Goal: Transaction & Acquisition: Purchase product/service

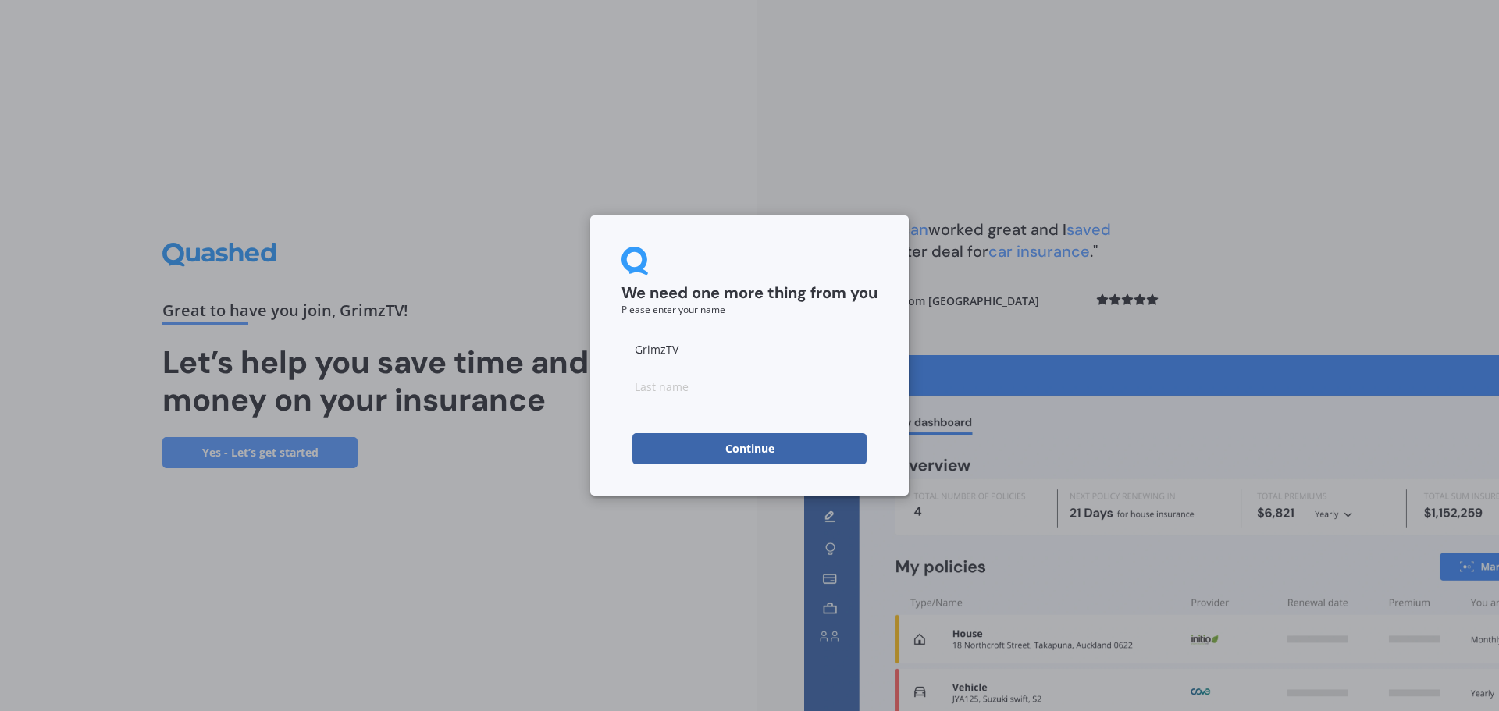
click at [712, 394] on input at bounding box center [750, 386] width 256 height 31
type input "s"
click at [670, 439] on button "Continue" at bounding box center [749, 448] width 234 height 31
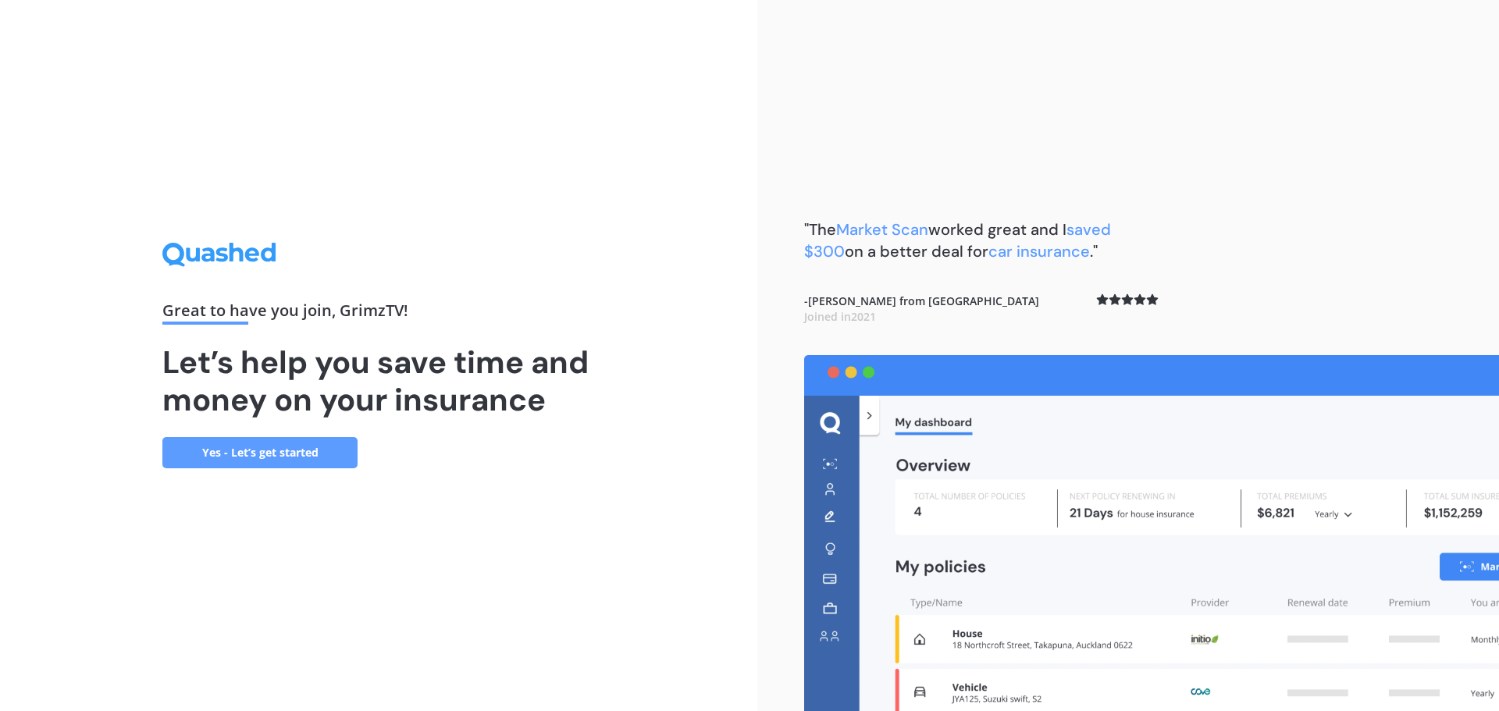
click at [312, 462] on link "Yes - Let’s get started" at bounding box center [259, 452] width 195 height 31
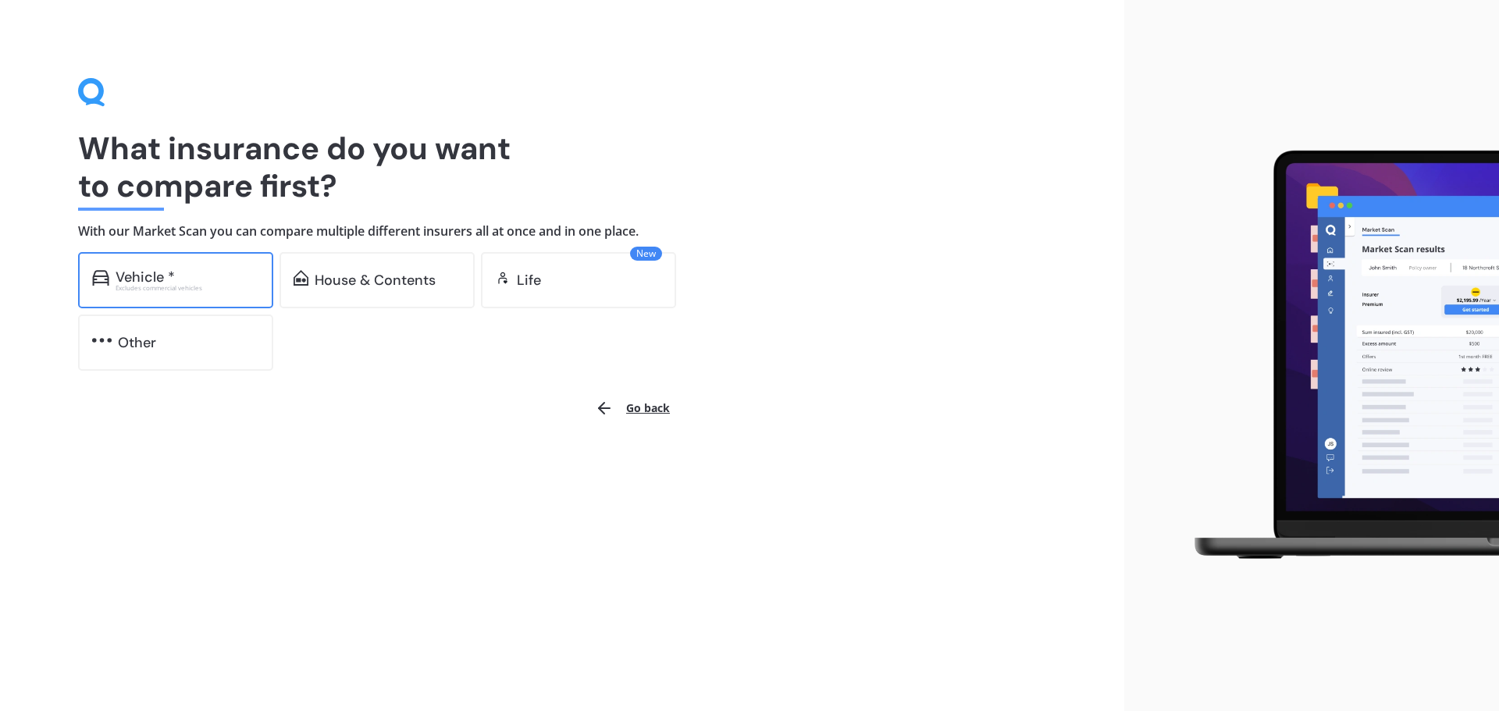
click at [179, 294] on div "Vehicle * Excludes commercial vehicles" at bounding box center [175, 280] width 195 height 56
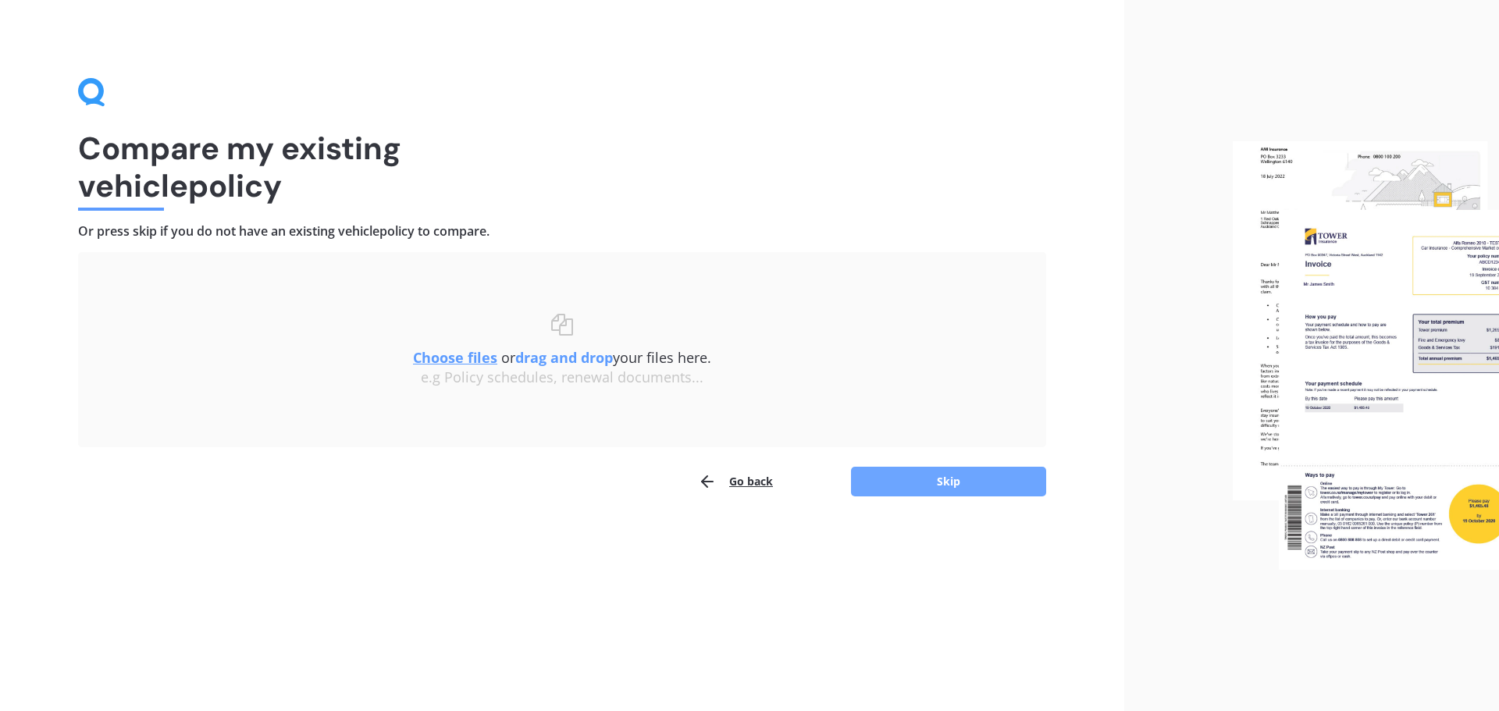
click at [921, 471] on button "Skip" at bounding box center [948, 482] width 195 height 30
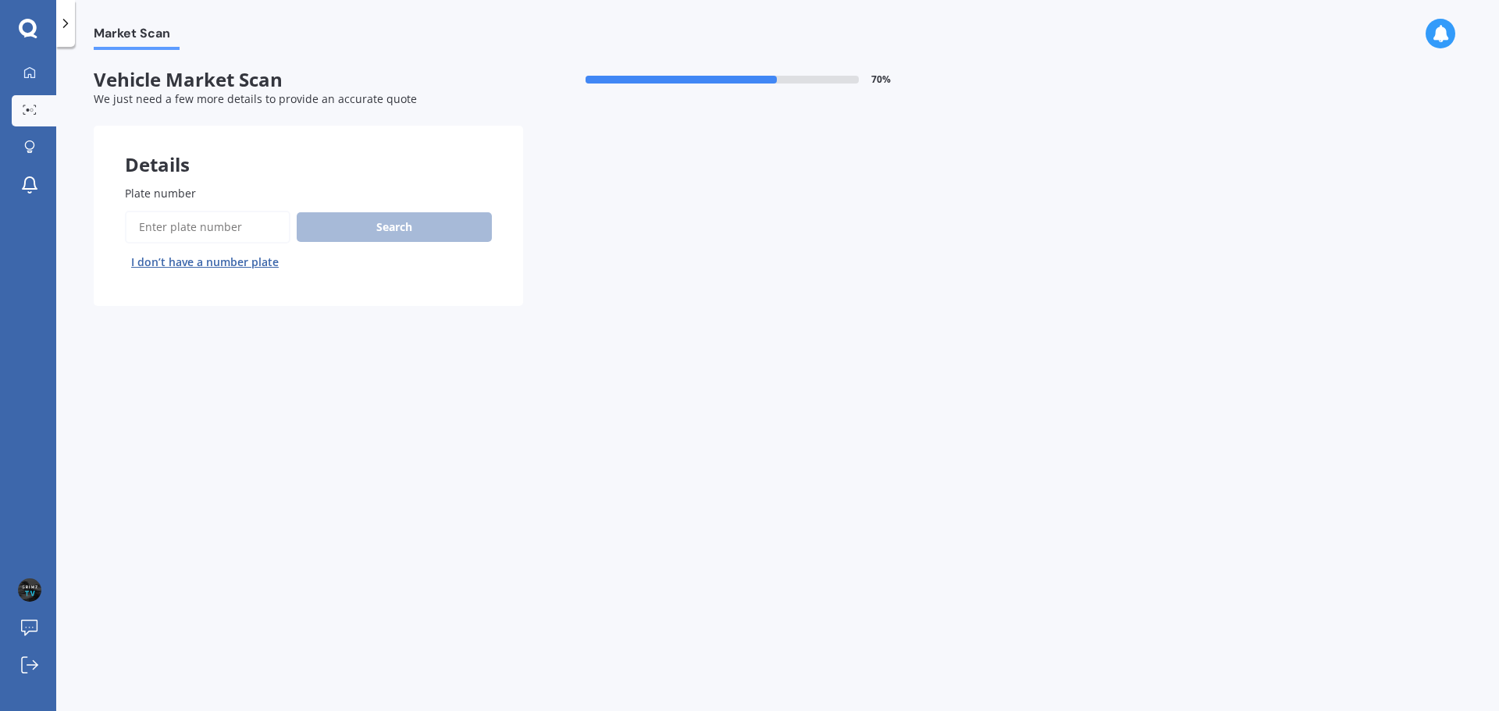
click at [222, 226] on input "Plate number" at bounding box center [208, 227] width 166 height 33
type input "qpk174"
click at [0, 0] on button "Next" at bounding box center [0, 0] width 0 height 0
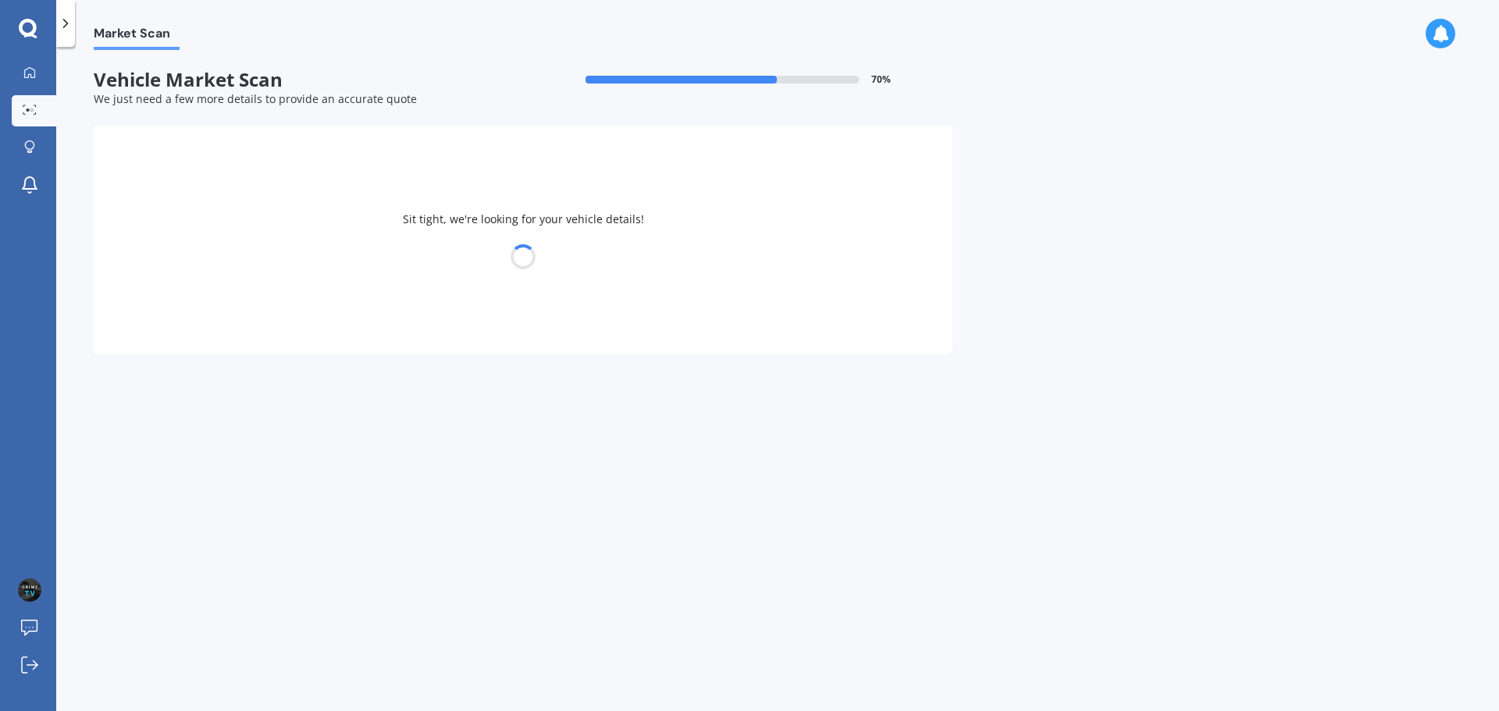
select select "TOYOTA"
select select "COROLLA"
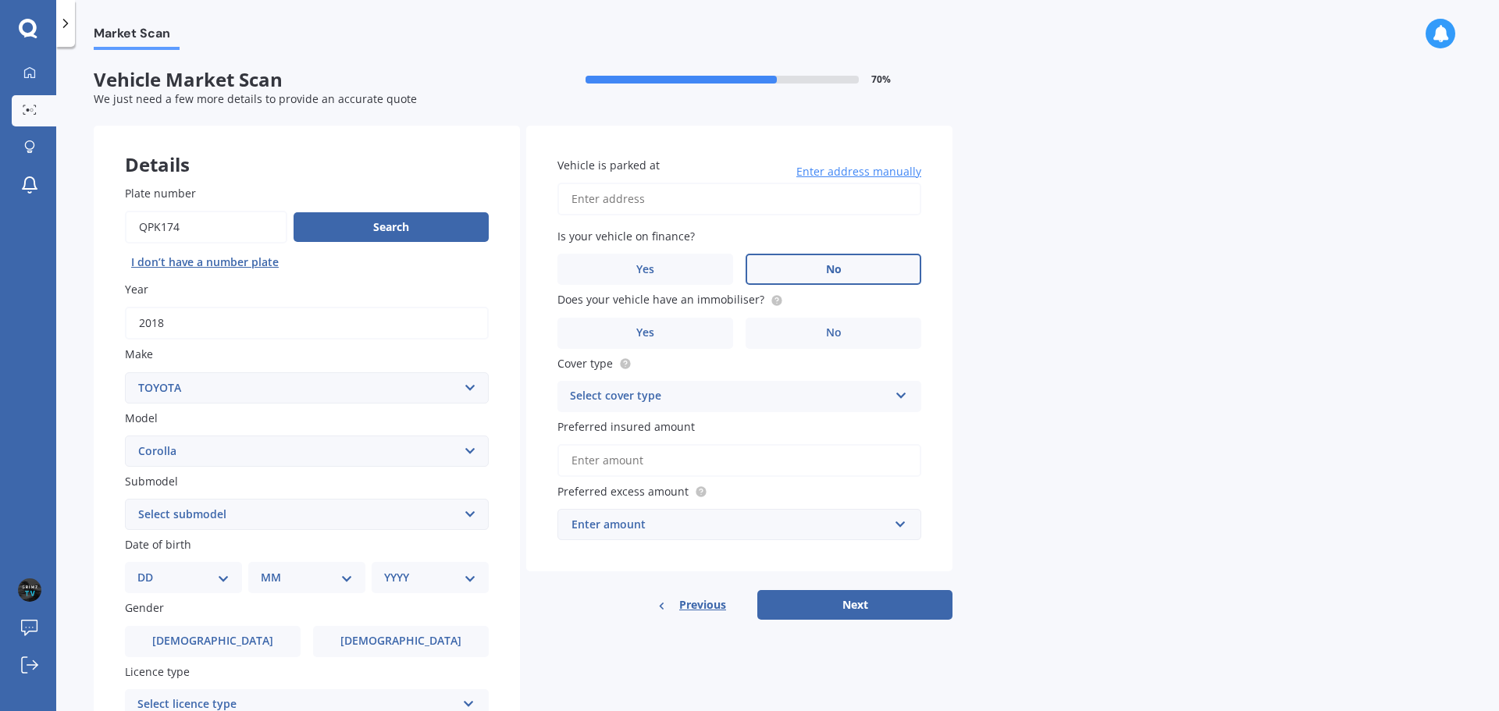
click at [824, 269] on label "No" at bounding box center [834, 269] width 176 height 31
click at [0, 0] on input "No" at bounding box center [0, 0] width 0 height 0
click at [761, 208] on input "Vehicle is parked at" at bounding box center [740, 199] width 364 height 33
type input "[STREET_ADDRESS][PERSON_NAME]"
click at [753, 330] on label "No" at bounding box center [834, 333] width 176 height 31
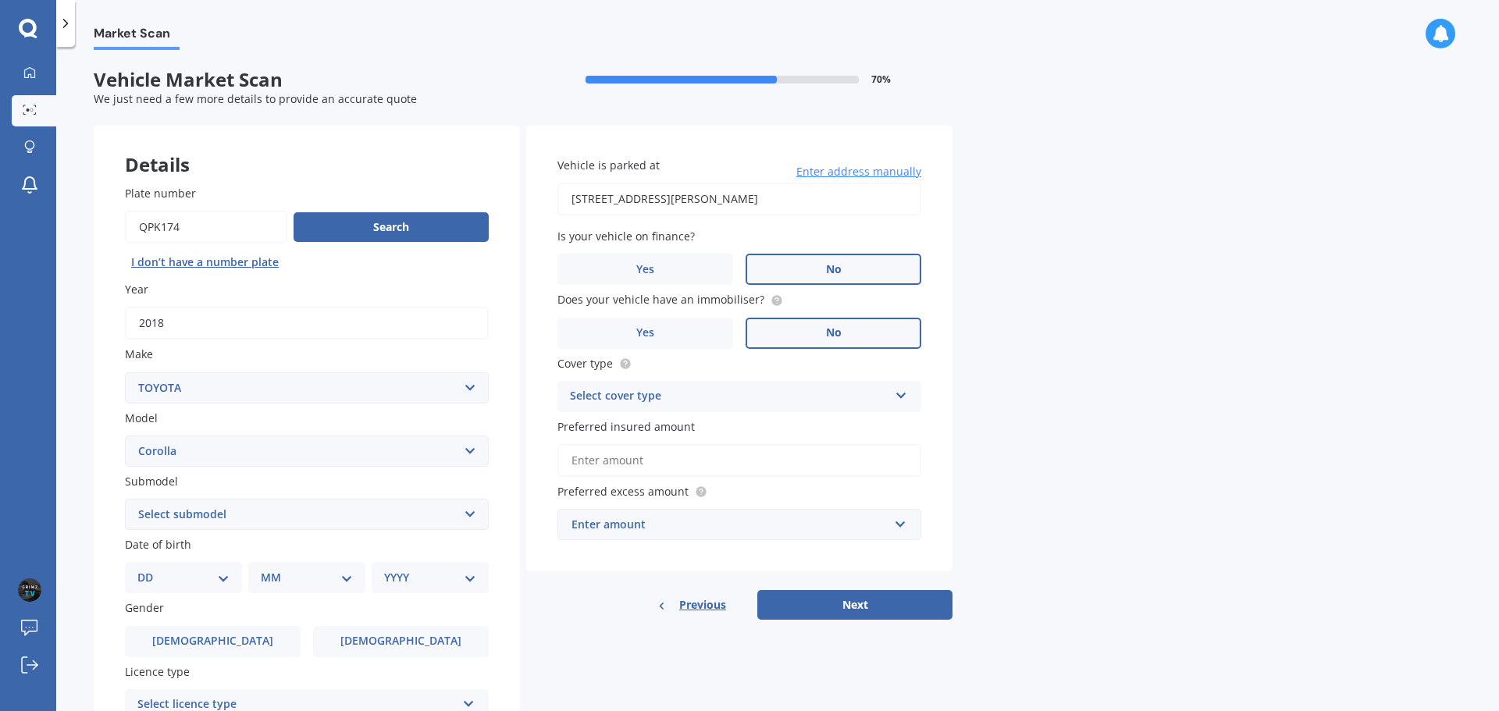
click at [0, 0] on input "No" at bounding box center [0, 0] width 0 height 0
click at [745, 393] on div "Select cover type" at bounding box center [729, 396] width 319 height 19
click at [691, 427] on div "Comprehensive" at bounding box center [739, 427] width 362 height 28
click at [709, 447] on input "Preferred insured amount" at bounding box center [740, 460] width 364 height 33
click at [710, 458] on input "Preferred insured amount" at bounding box center [740, 460] width 364 height 33
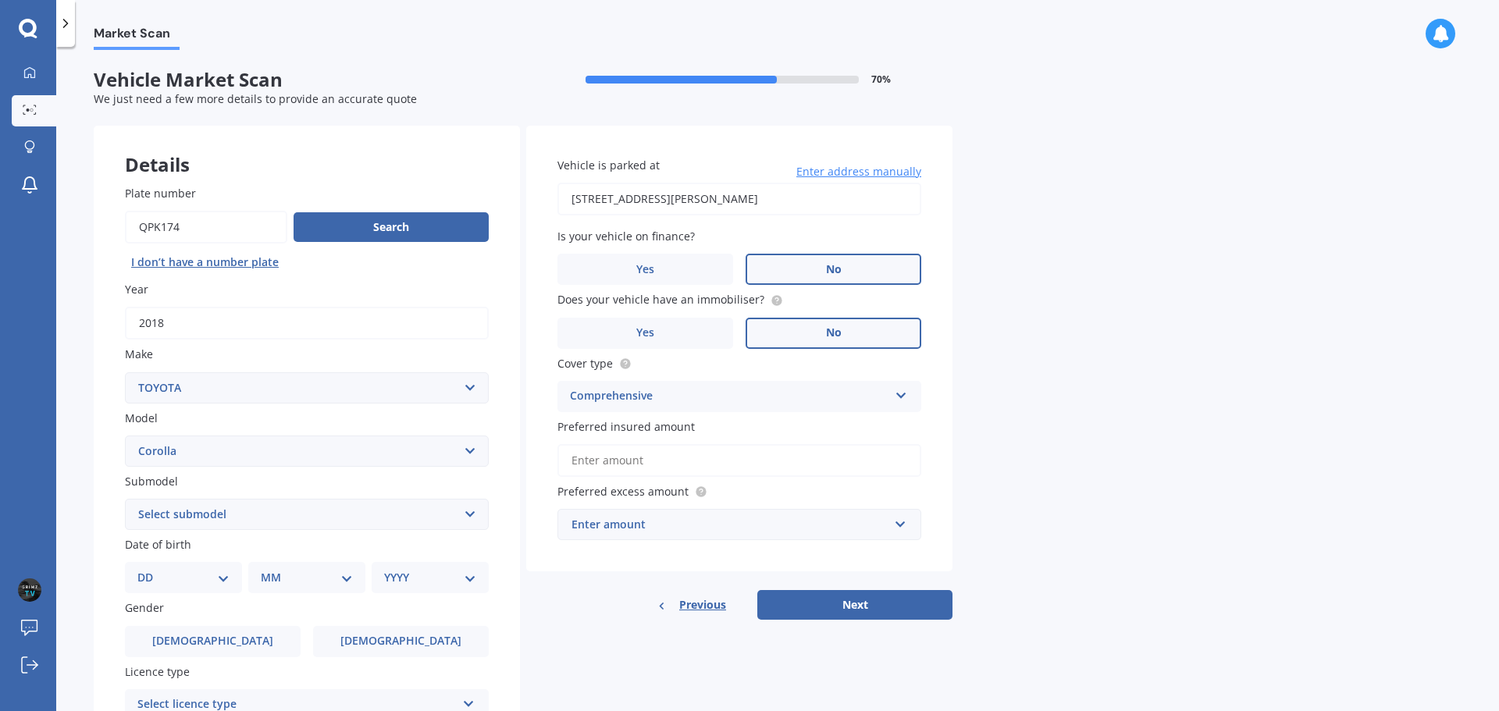
drag, startPoint x: 662, startPoint y: 427, endPoint x: 690, endPoint y: 426, distance: 28.2
click at [664, 427] on span "Preferred insured amount" at bounding box center [626, 426] width 137 height 15
click at [664, 444] on input "Preferred insured amount" at bounding box center [740, 460] width 364 height 33
click at [704, 517] on div "Enter amount" at bounding box center [730, 524] width 317 height 17
drag, startPoint x: 1111, startPoint y: 459, endPoint x: 1086, endPoint y: 461, distance: 25.0
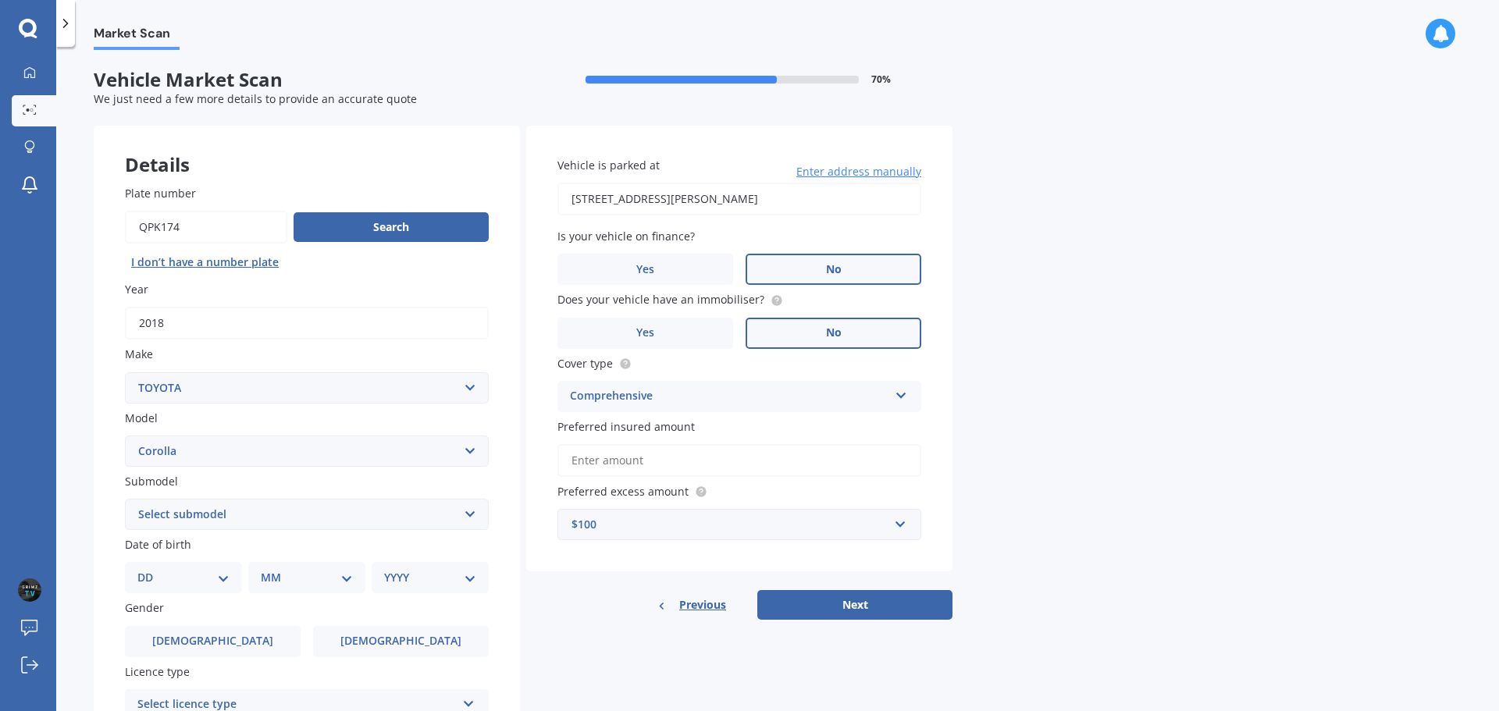
click at [1110, 459] on div "Market Scan Vehicle Market Scan 70 % We just need a few more details to provide…" at bounding box center [777, 382] width 1443 height 664
click at [603, 510] on input "text" at bounding box center [734, 525] width 350 height 30
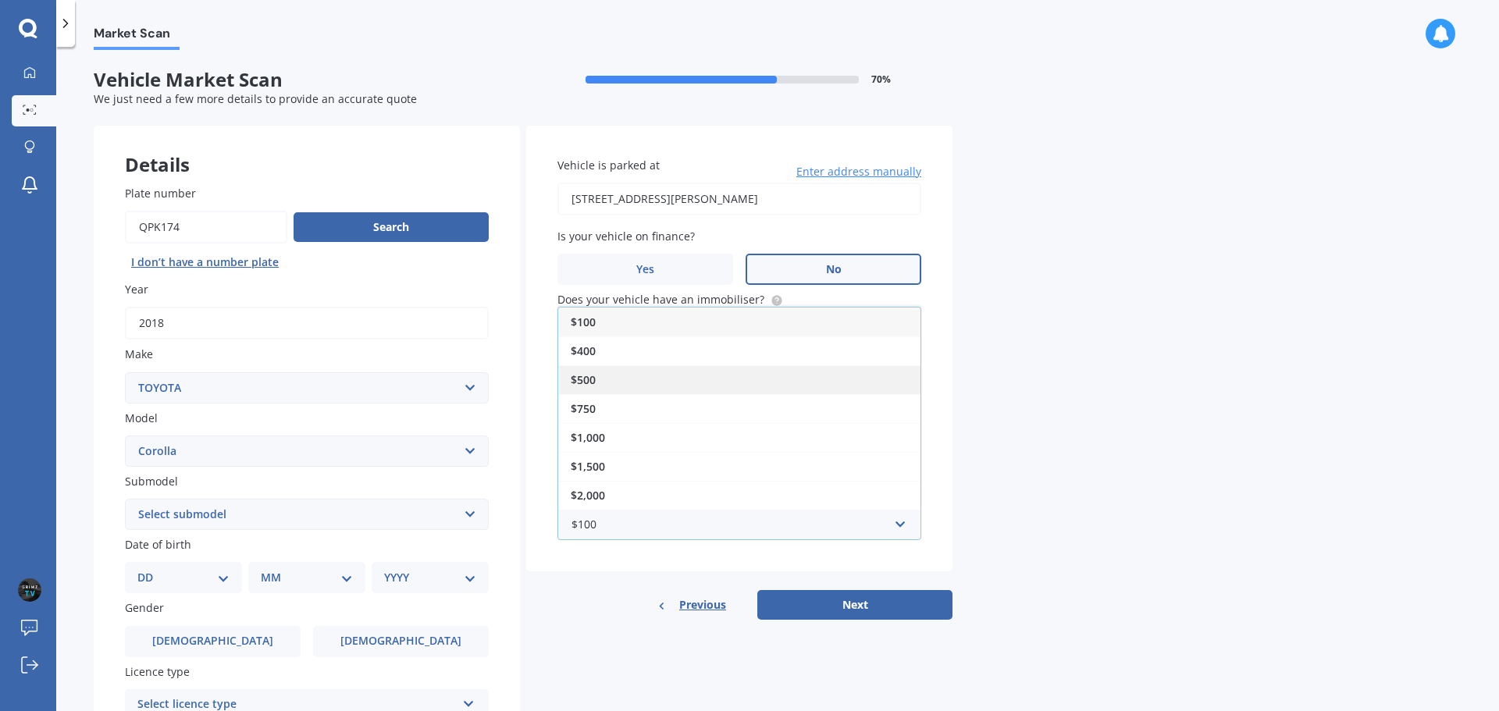
click at [595, 381] on span "$500" at bounding box center [583, 379] width 25 height 15
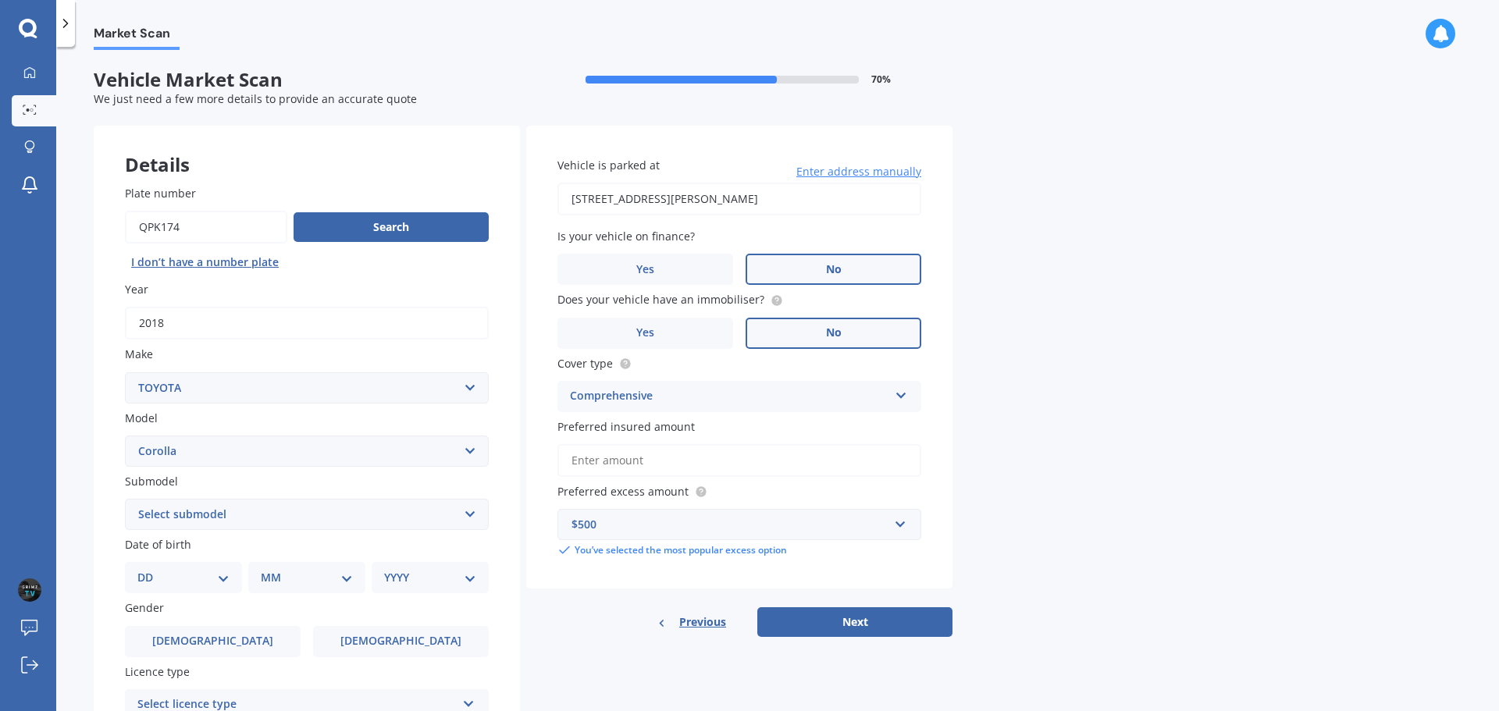
click at [785, 506] on div "Preferred excess amount $500 $100 $400 $500 $750 $1,000 $1,500 $2,000 You’ve se…" at bounding box center [740, 520] width 364 height 74
click at [775, 516] on div "$500" at bounding box center [730, 524] width 317 height 17
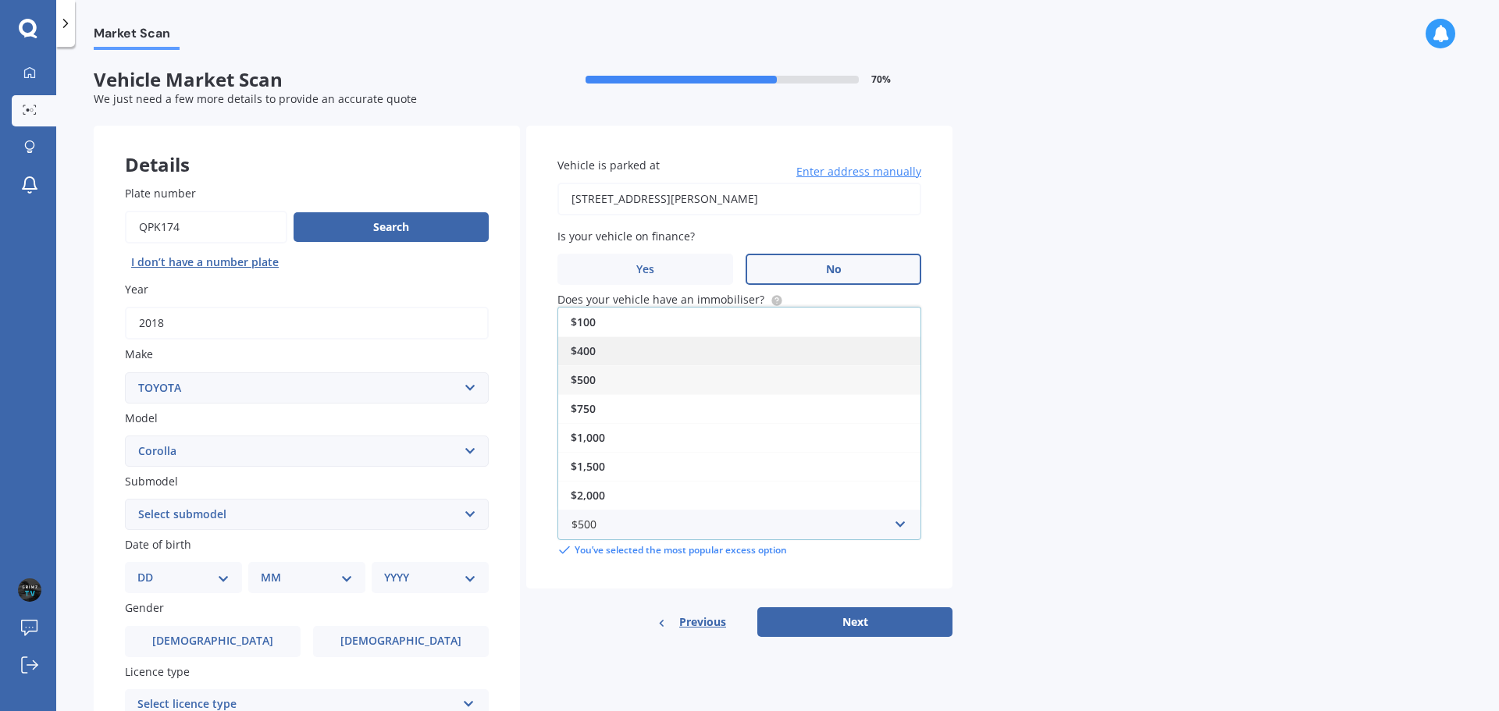
click at [673, 350] on div "$400" at bounding box center [739, 351] width 362 height 29
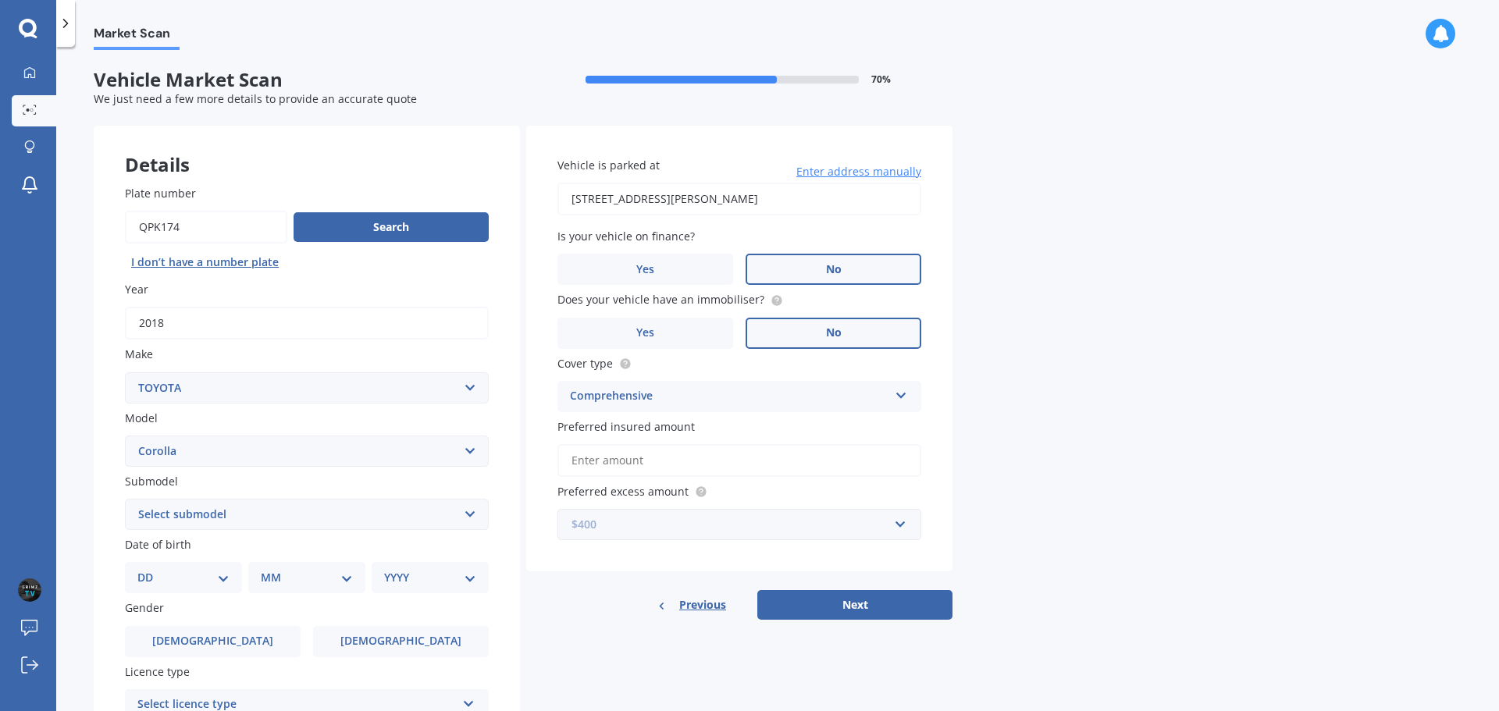
click at [811, 511] on input "text" at bounding box center [734, 525] width 350 height 30
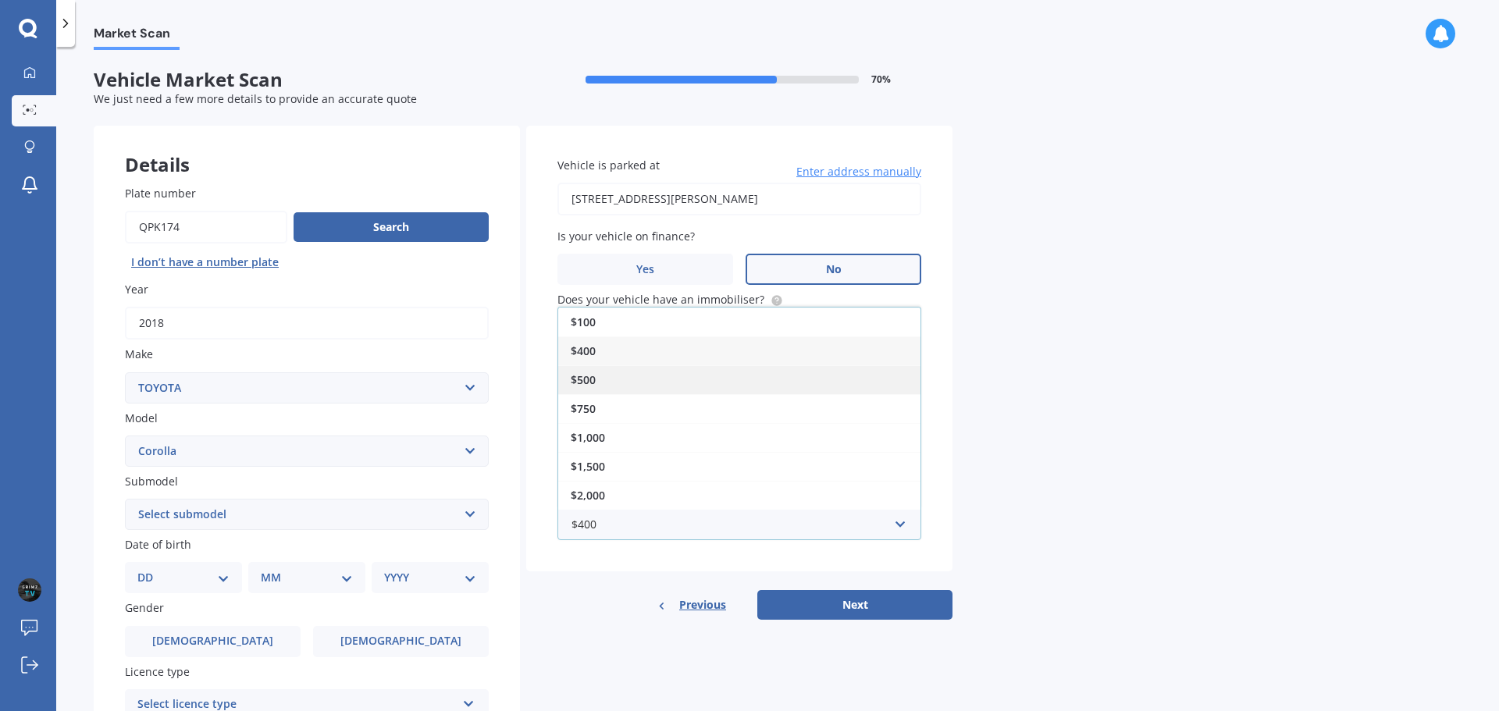
click at [719, 375] on div "$500" at bounding box center [739, 379] width 362 height 29
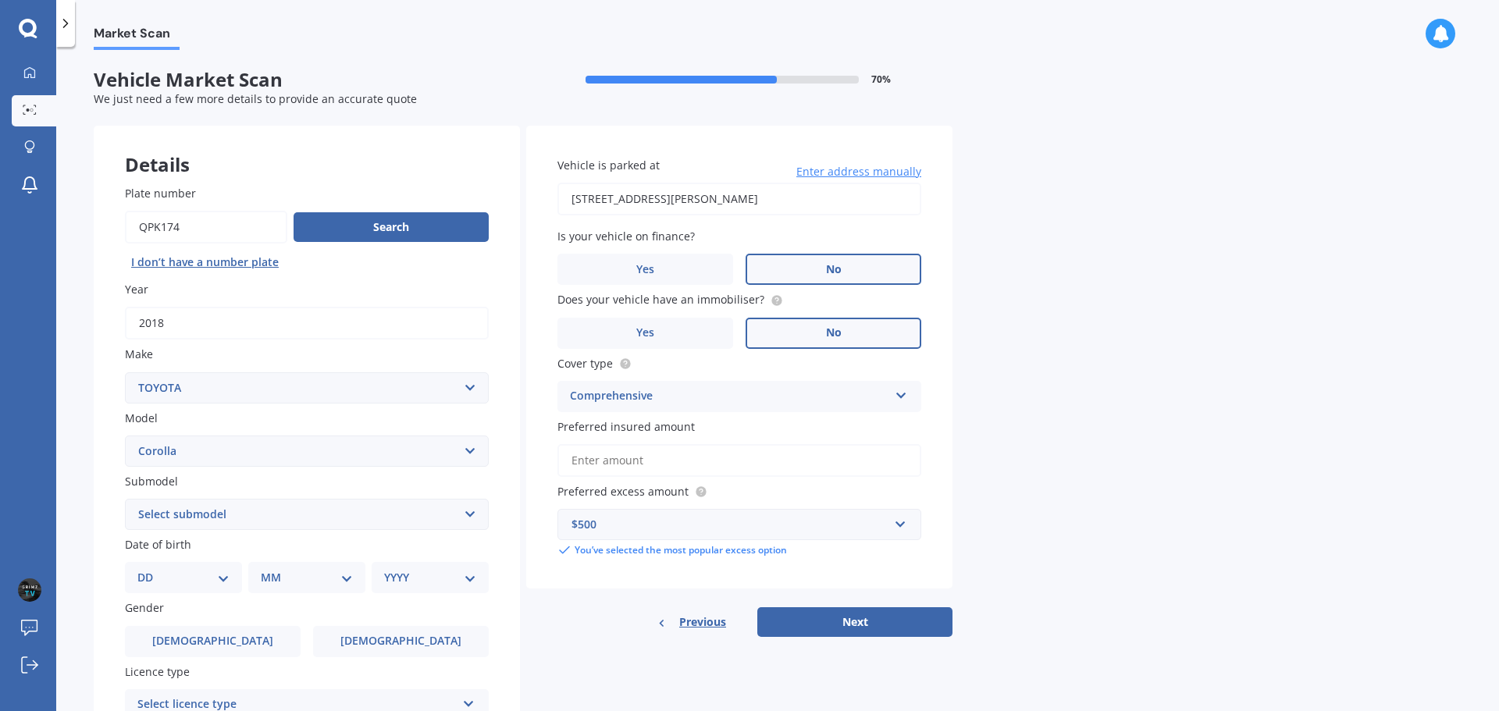
drag, startPoint x: 821, startPoint y: 623, endPoint x: 680, endPoint y: 455, distance: 219.4
click at [680, 455] on div "Vehicle is parked at [STREET_ADDRESS][PERSON_NAME] Enter address manually Is yo…" at bounding box center [739, 382] width 426 height 512
click at [681, 456] on input "Preferred insured amount" at bounding box center [740, 460] width 364 height 33
click at [788, 447] on input "Preferred insured amount" at bounding box center [740, 460] width 364 height 33
click at [1029, 452] on div "Market Scan Vehicle Market Scan 70 % We just need a few more details to provide…" at bounding box center [777, 382] width 1443 height 664
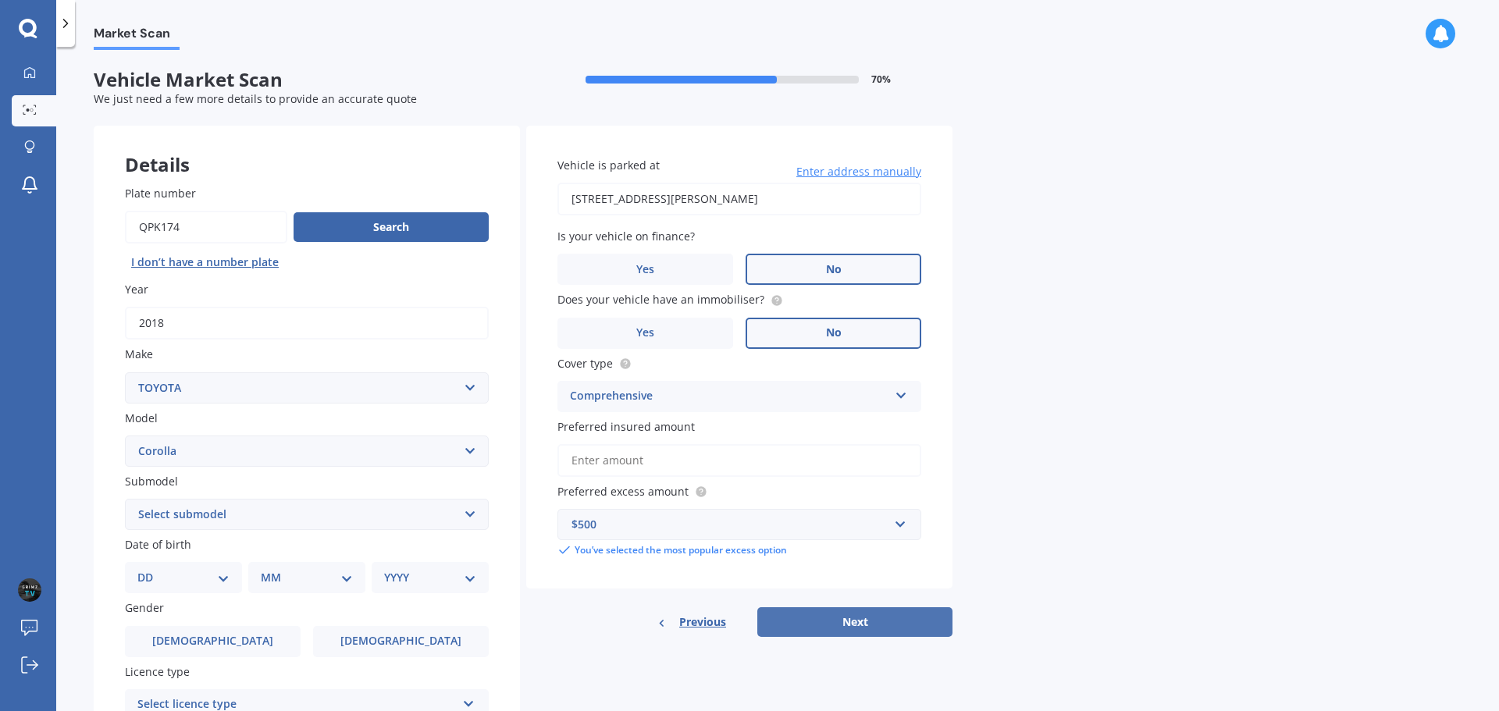
click at [828, 624] on button "Next" at bounding box center [854, 622] width 195 height 30
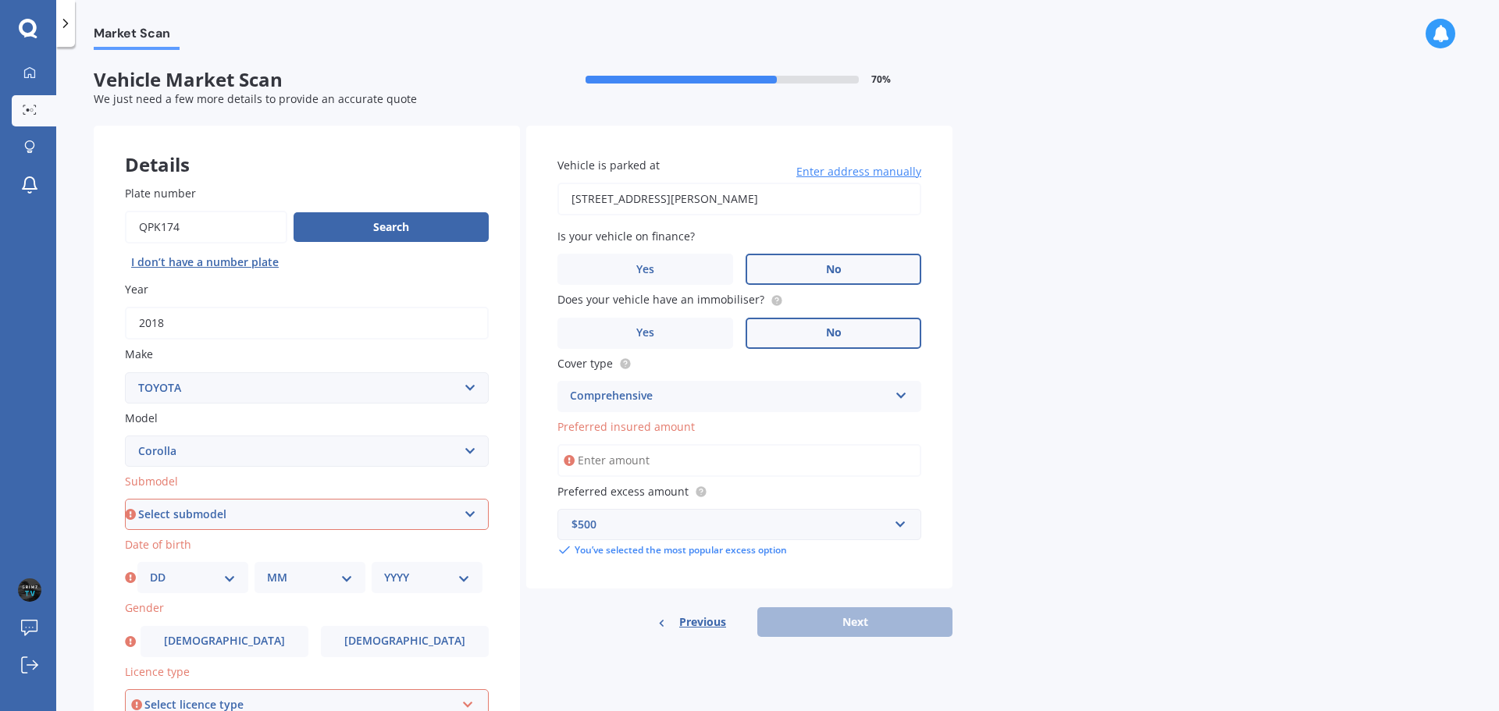
click at [314, 491] on div "Submodel Select submodel (All other) Axio Diesel [PERSON_NAME] 2WD [PERSON_NAME…" at bounding box center [307, 501] width 364 height 57
click at [313, 505] on select "Select submodel (All other) Axio Diesel [PERSON_NAME] 2WD [PERSON_NAME] 4WD FXG…" at bounding box center [307, 514] width 364 height 31
click at [99, 326] on div "Plate number Search I don’t have a number plate Year [DATE] Make Select make AC…" at bounding box center [307, 516] width 426 height 725
click at [260, 516] on select "Select submodel (All other) Axio Diesel [PERSON_NAME] 2WD [PERSON_NAME] 4WD FXG…" at bounding box center [307, 514] width 364 height 31
select select "HYBRID"
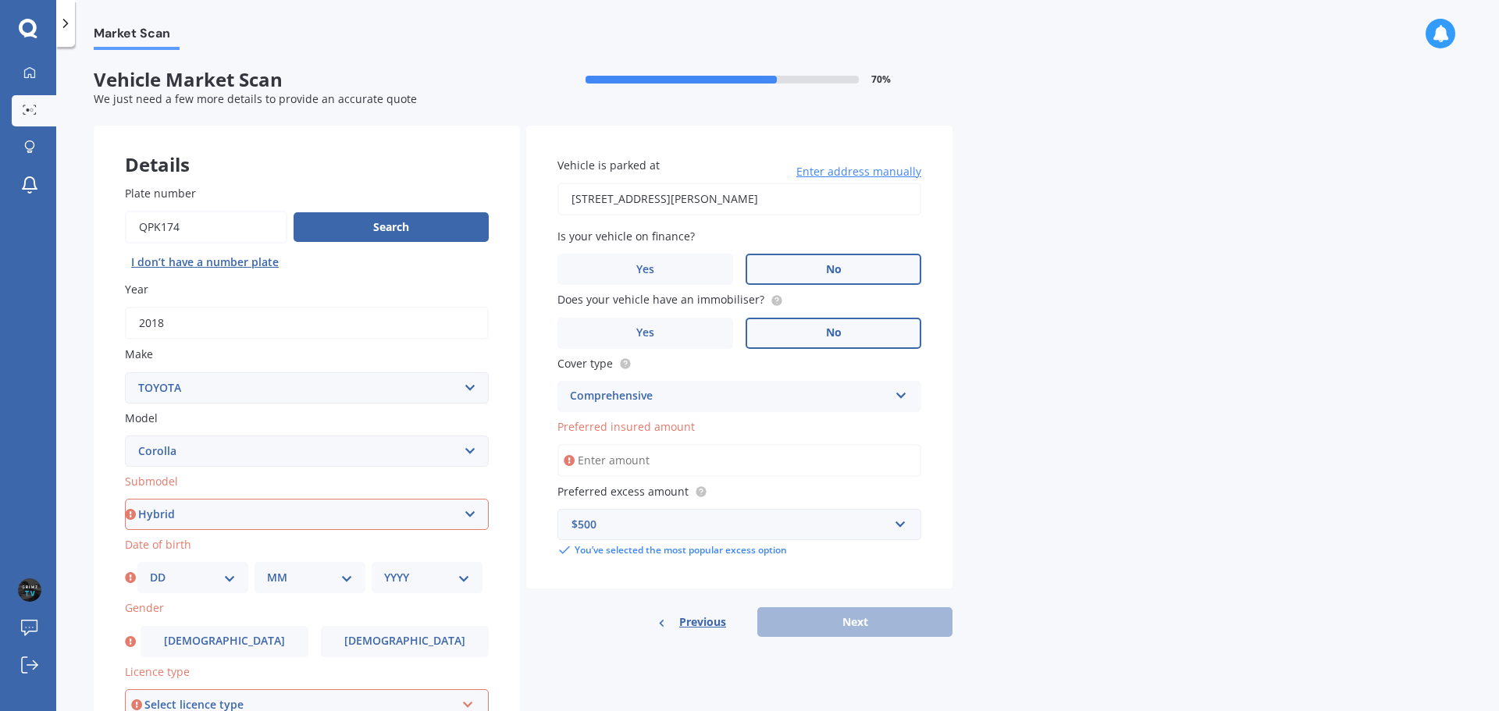
click at [125, 499] on select "Select submodel (All other) Axio Diesel [PERSON_NAME] 2WD [PERSON_NAME] 4WD FXG…" at bounding box center [307, 514] width 364 height 31
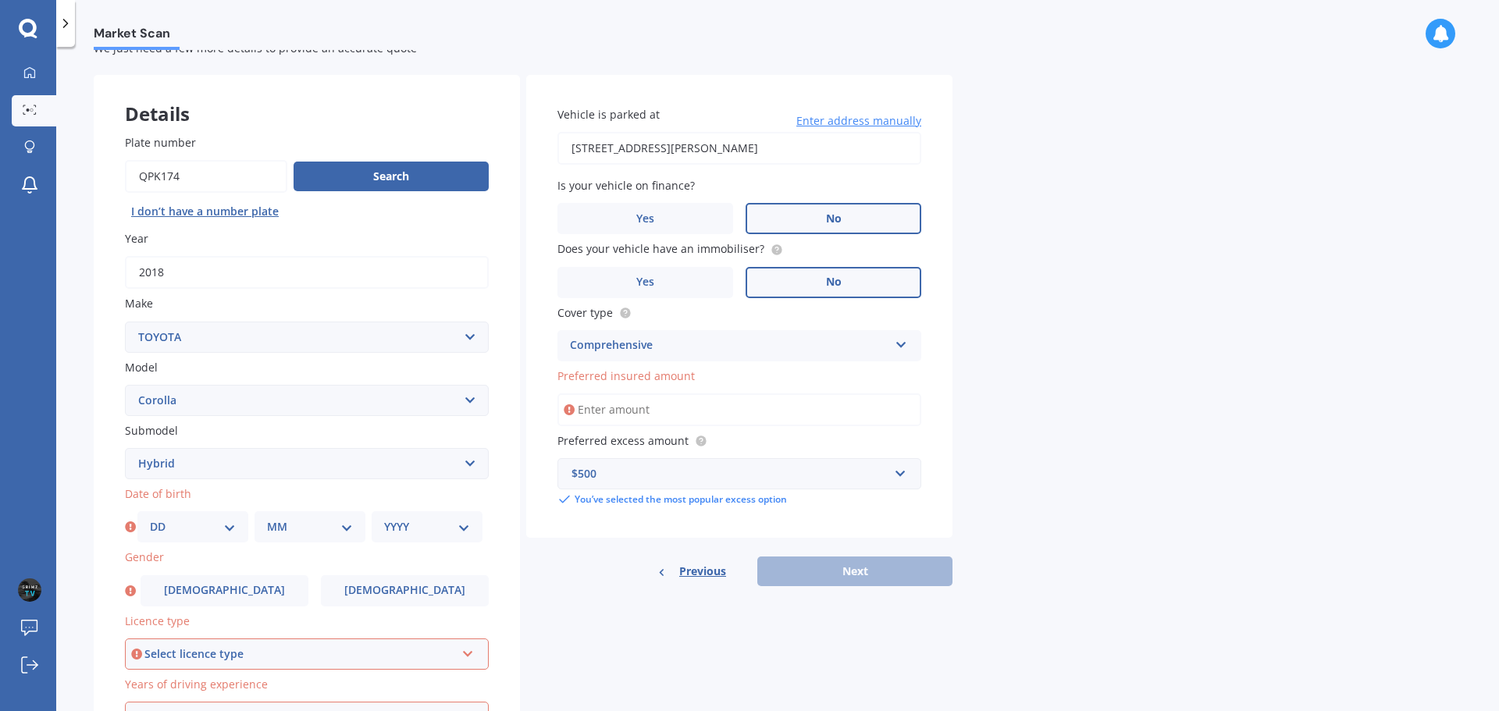
scroll to position [78, 0]
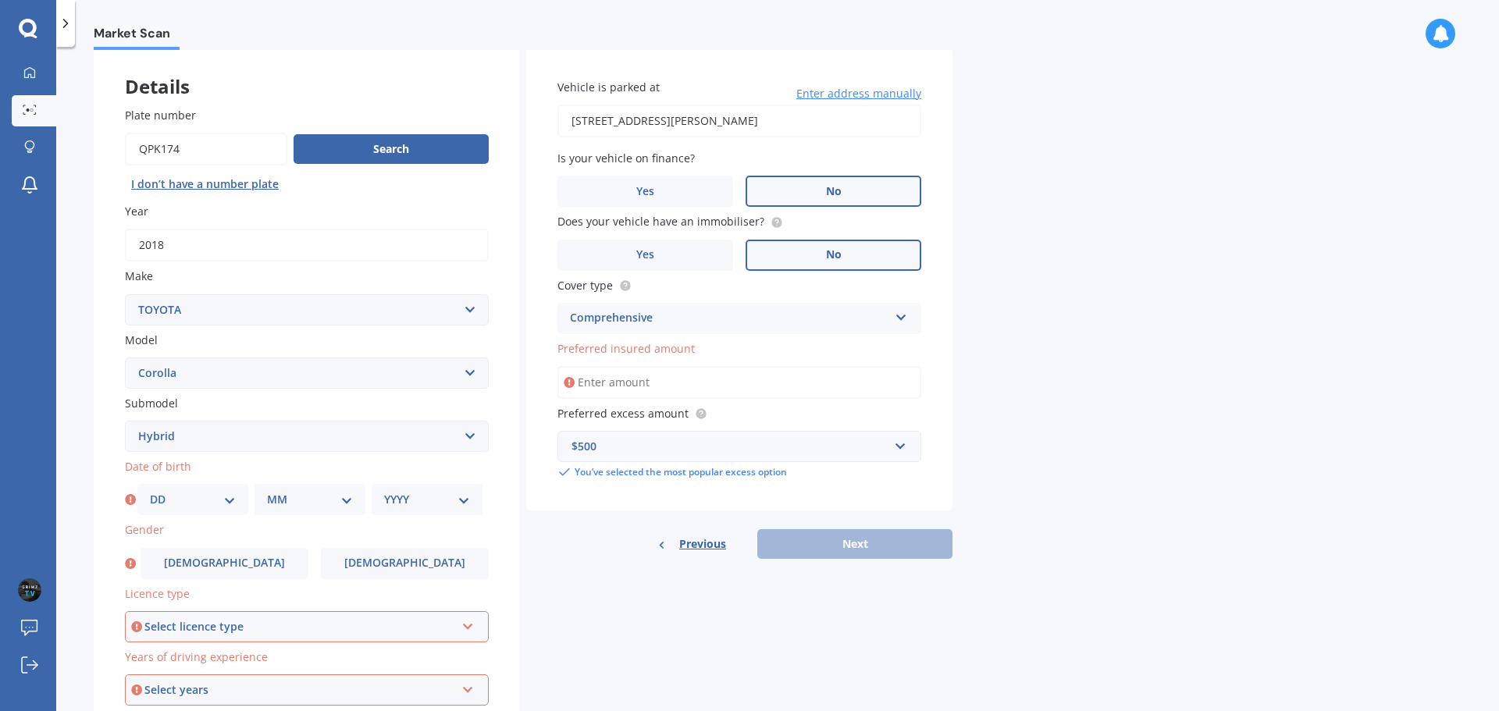
click at [214, 483] on div "Date of birth DD 01 02 03 04 05 06 07 08 09 10 11 12 13 14 15 16 17 18 19 20 21…" at bounding box center [307, 486] width 364 height 57
click at [210, 503] on select "DD 01 02 03 04 05 06 07 08 09 10 11 12 13 14 15 16 17 18 19 20 21 22 23 24 25 2…" at bounding box center [193, 499] width 86 height 17
click at [150, 491] on select "DD 01 02 03 04 05 06 07 08 09 10 11 12 13 14 15 16 17 18 19 20 21 22 23 24 25 2…" at bounding box center [193, 499] width 86 height 17
drag, startPoint x: 172, startPoint y: 503, endPoint x: 172, endPoint y: 493, distance: 9.4
click at [172, 502] on select "DD 01 02 03 04 05 06 07 08 09 10 11 12 13 14 15 16 17 18 19 20 21 22 23 24 25 2…" at bounding box center [193, 499] width 86 height 17
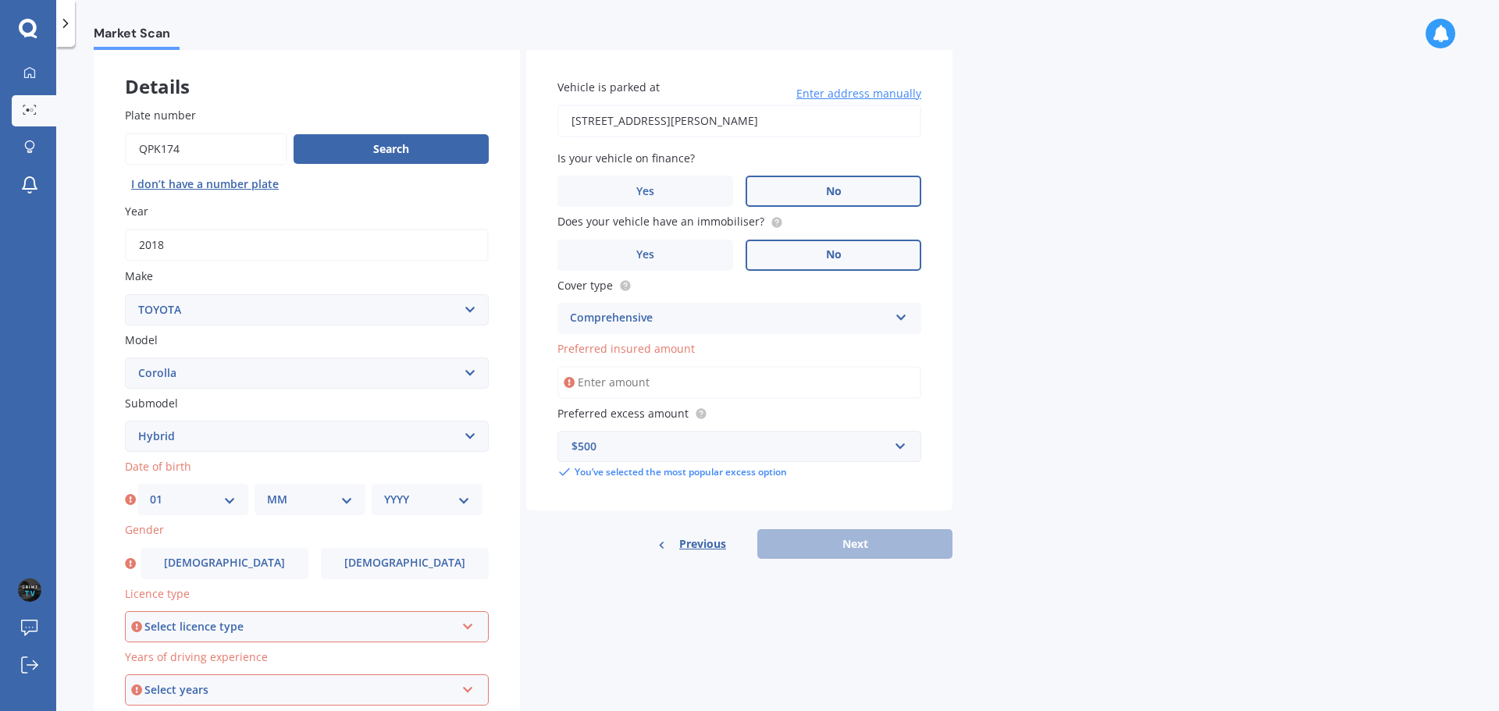
select select "02"
click at [150, 491] on select "DD 01 02 03 04 05 06 07 08 09 10 11 12 13 14 15 16 17 18 19 20 21 22 23 24 25 2…" at bounding box center [193, 499] width 86 height 17
drag, startPoint x: 314, startPoint y: 518, endPoint x: 314, endPoint y: 485, distance: 32.8
click at [314, 510] on div "Plate number Search I don’t have a number plate Year [DATE] Make Select make AC…" at bounding box center [307, 438] width 426 height 725
click at [314, 485] on div "MM 01 02 03 04 05 06 07 08 09 10 11 12" at bounding box center [310, 499] width 111 height 31
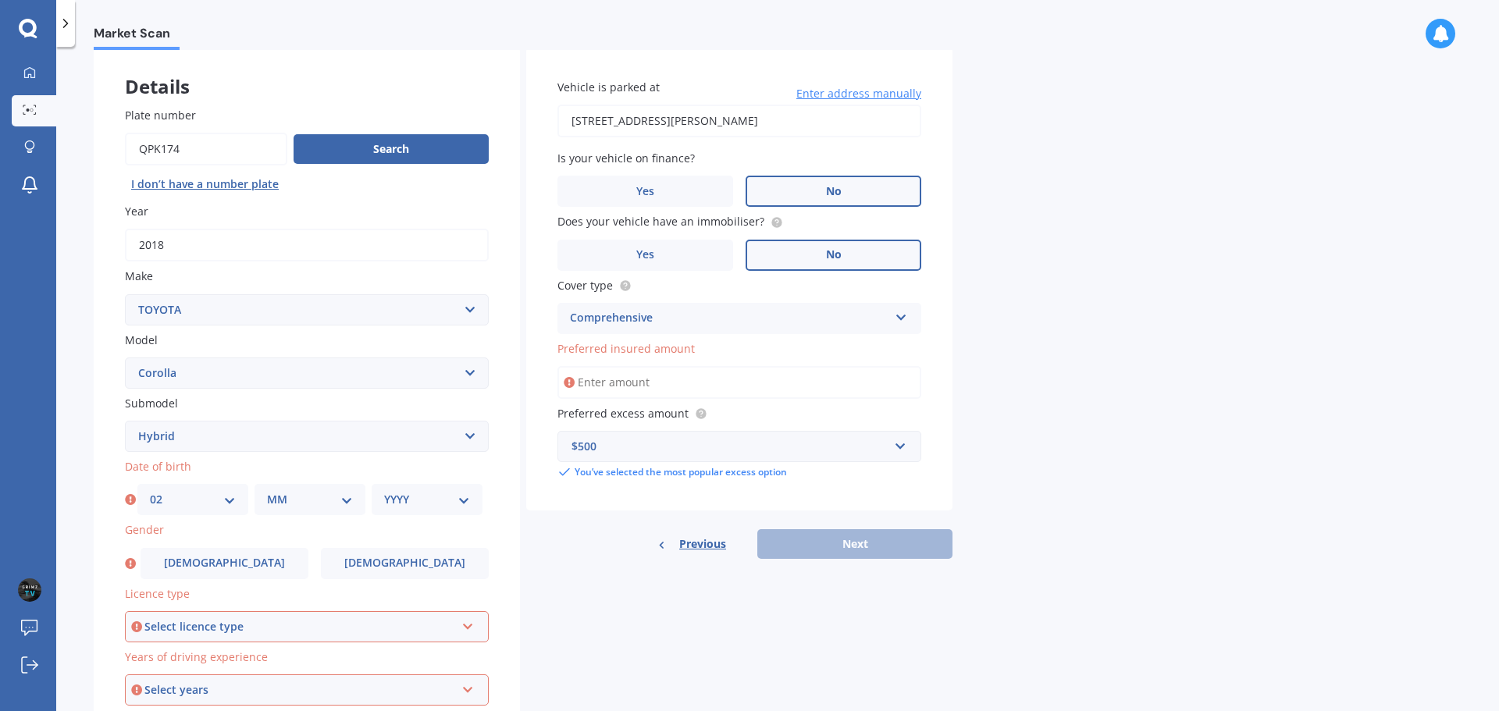
click at [314, 487] on div "MM 01 02 03 04 05 06 07 08 09 10 11 12" at bounding box center [310, 499] width 111 height 31
click at [308, 501] on select "MM 01 02 03 04 05 06 07 08 09 10 11 12" at bounding box center [310, 499] width 86 height 17
click at [267, 491] on select "MM 01 02 03 04 05 06 07 08 09 10 11 12" at bounding box center [310, 499] width 86 height 17
click at [297, 486] on div "MM 01 02 03 04 05 06 07 08 09 10 11 12" at bounding box center [310, 499] width 111 height 31
click at [298, 482] on div "Date of birth DD 01 02 03 04 05 06 07 08 09 10 11 12 13 14 15 16 17 18 19 20 21…" at bounding box center [307, 486] width 364 height 57
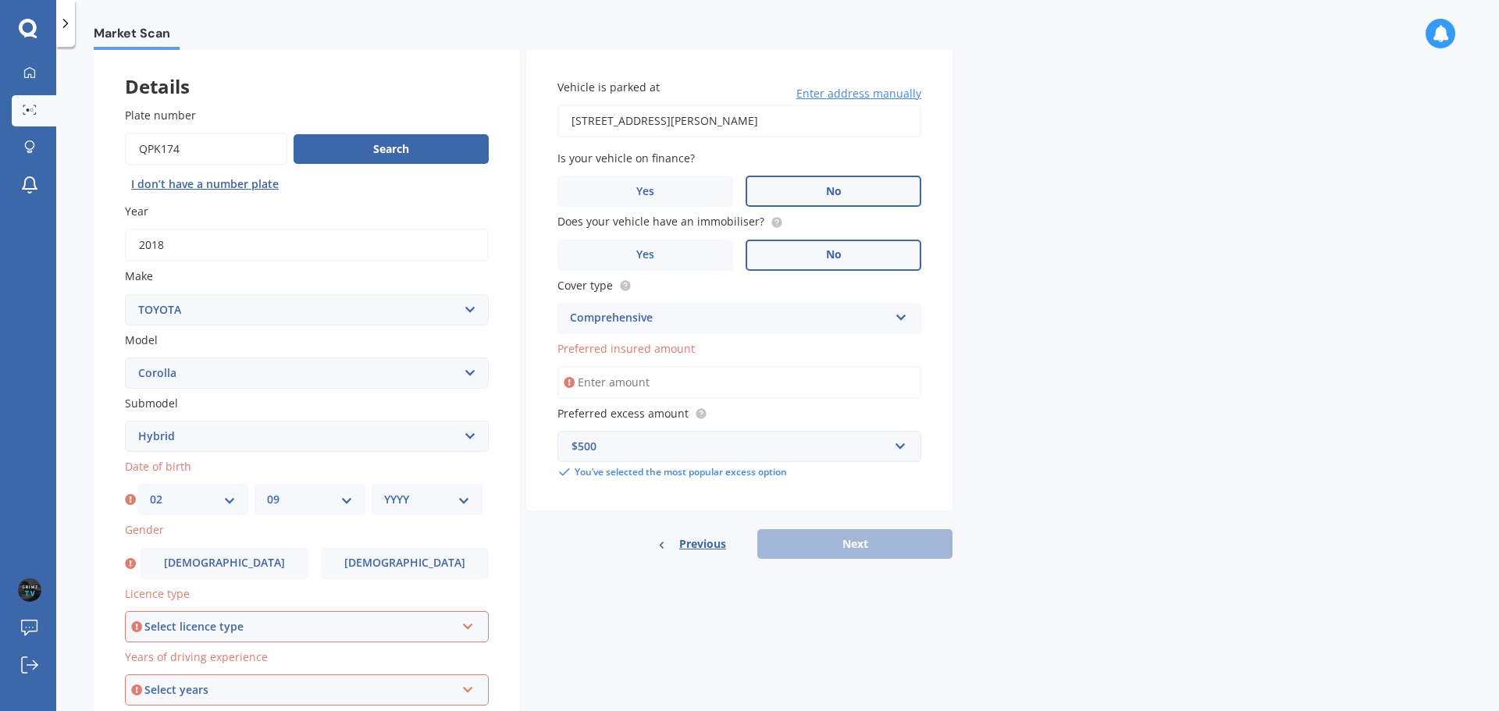
drag, startPoint x: 292, startPoint y: 503, endPoint x: 290, endPoint y: 491, distance: 11.8
click at [292, 503] on select "MM 01 02 03 04 05 06 07 08 09 10 11 12" at bounding box center [310, 499] width 86 height 17
select select "08"
click at [267, 491] on select "MM 01 02 03 04 05 06 07 08 09 10 11 12" at bounding box center [310, 499] width 86 height 17
drag, startPoint x: 384, startPoint y: 487, endPoint x: 393, endPoint y: 490, distance: 8.9
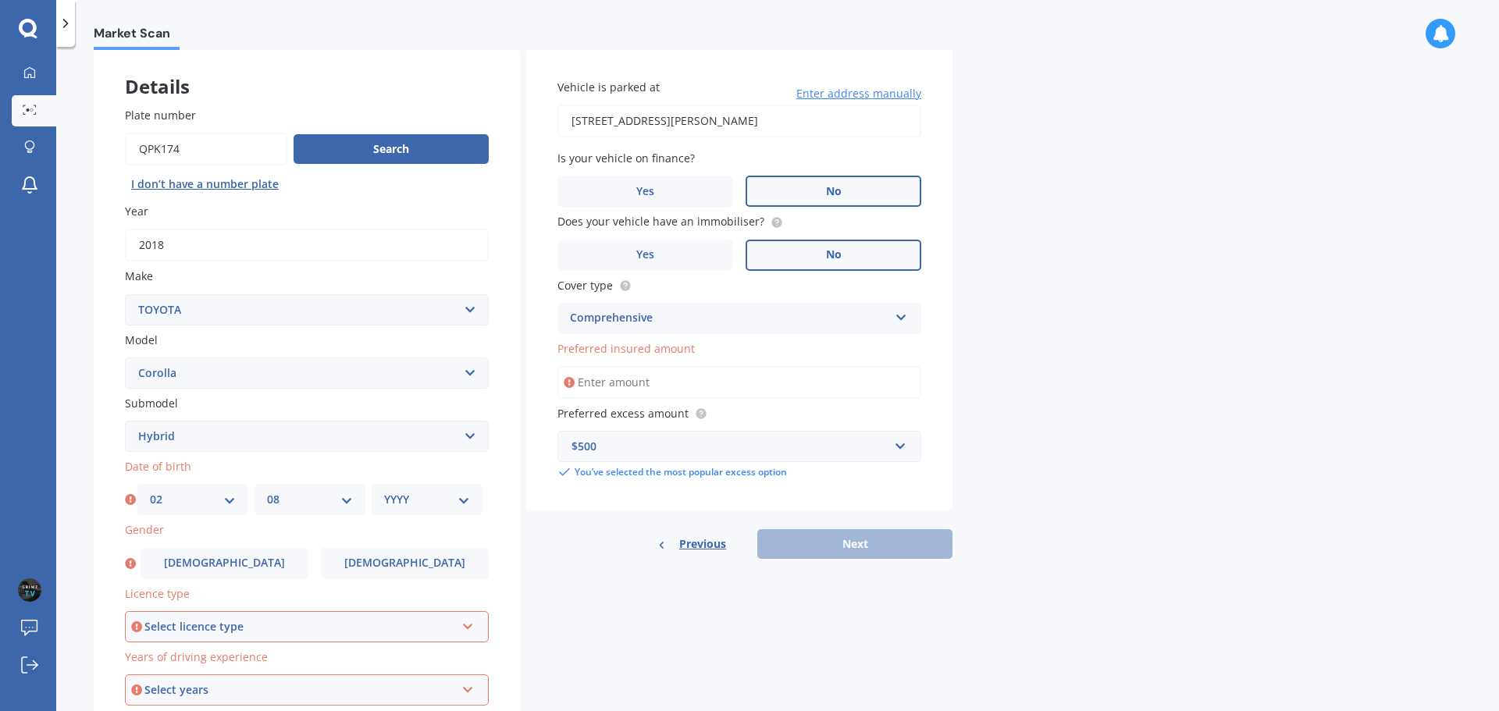
click at [385, 487] on div "YYYY 2025 2024 2023 2022 2021 2020 2019 2018 2017 2016 2015 2014 2013 2012 2011…" at bounding box center [427, 499] width 111 height 31
click at [429, 497] on select "YYYY 2025 2024 2023 2022 2021 2020 2019 2018 2017 2016 2015 2014 2013 2012 2011…" at bounding box center [427, 499] width 86 height 17
select select "2000"
click at [384, 491] on select "YYYY 2025 2024 2023 2022 2021 2020 2019 2018 2017 2016 2015 2014 2013 2012 2011…" at bounding box center [427, 499] width 86 height 17
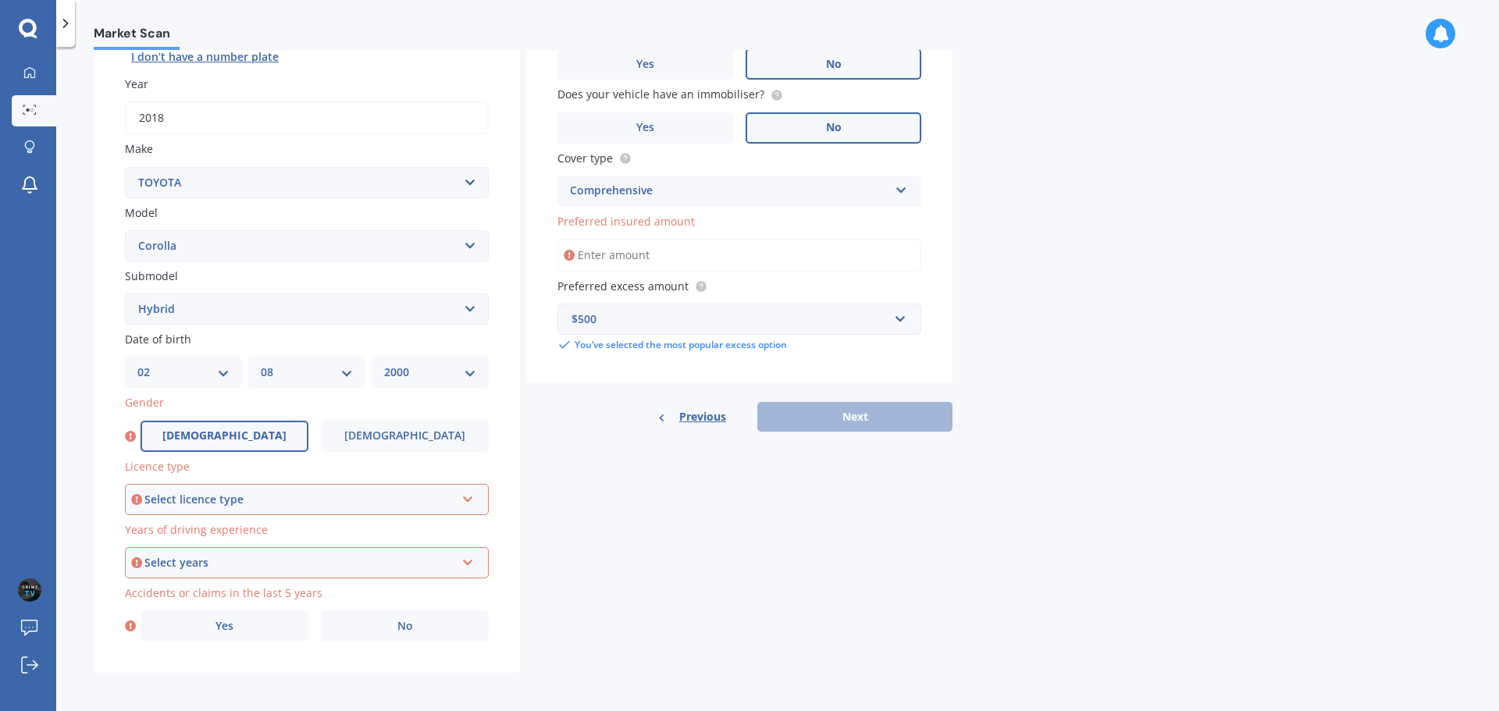
scroll to position [208, 0]
click at [255, 412] on div "Gender [DEMOGRAPHIC_DATA] [DEMOGRAPHIC_DATA]" at bounding box center [307, 420] width 364 height 57
click at [243, 430] on label "[DEMOGRAPHIC_DATA]" at bounding box center [225, 434] width 168 height 31
click at [0, 0] on input "[DEMOGRAPHIC_DATA]" at bounding box center [0, 0] width 0 height 0
click at [231, 510] on div "Select licence type NZ Full NZ Restricted NZ Learners [GEOGRAPHIC_DATA] [GEOGRA…" at bounding box center [307, 497] width 364 height 31
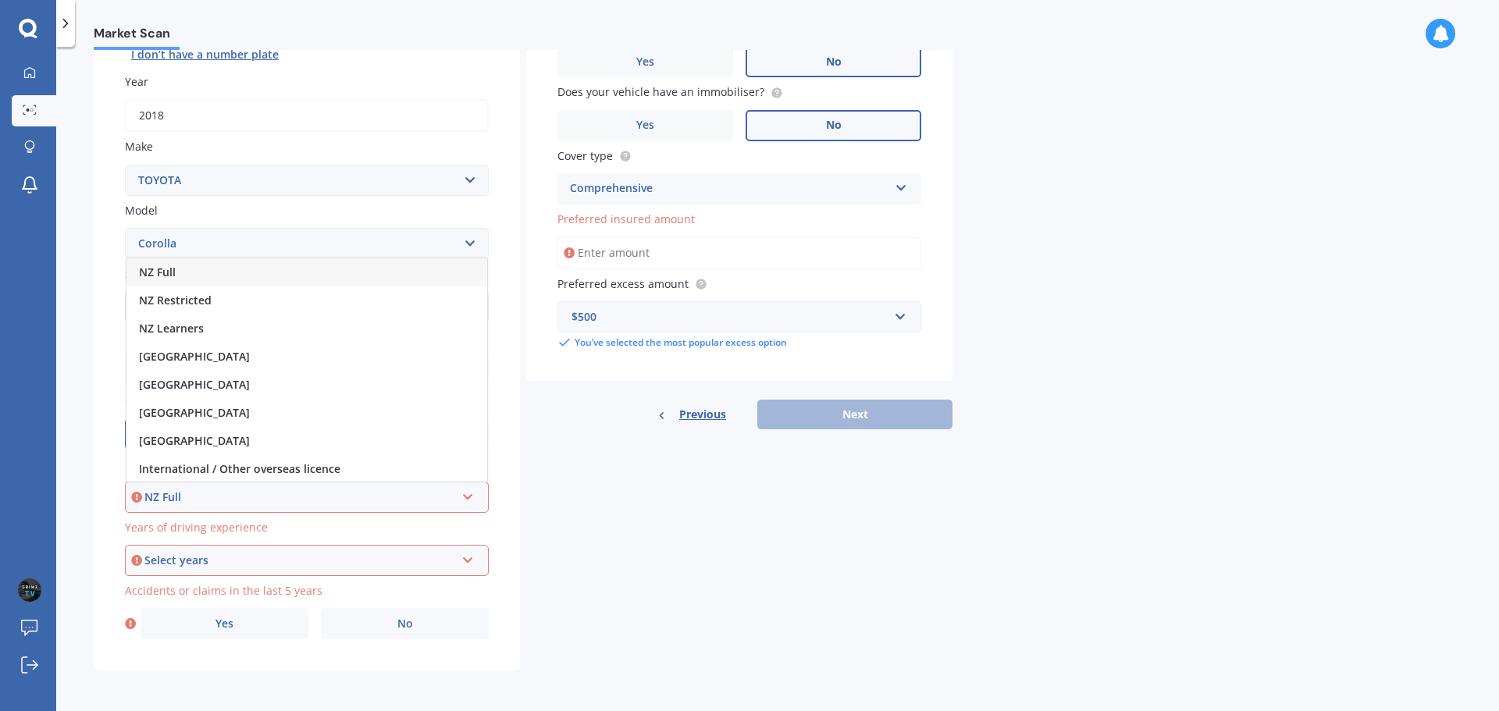
click at [218, 272] on div "NZ Full" at bounding box center [306, 272] width 361 height 28
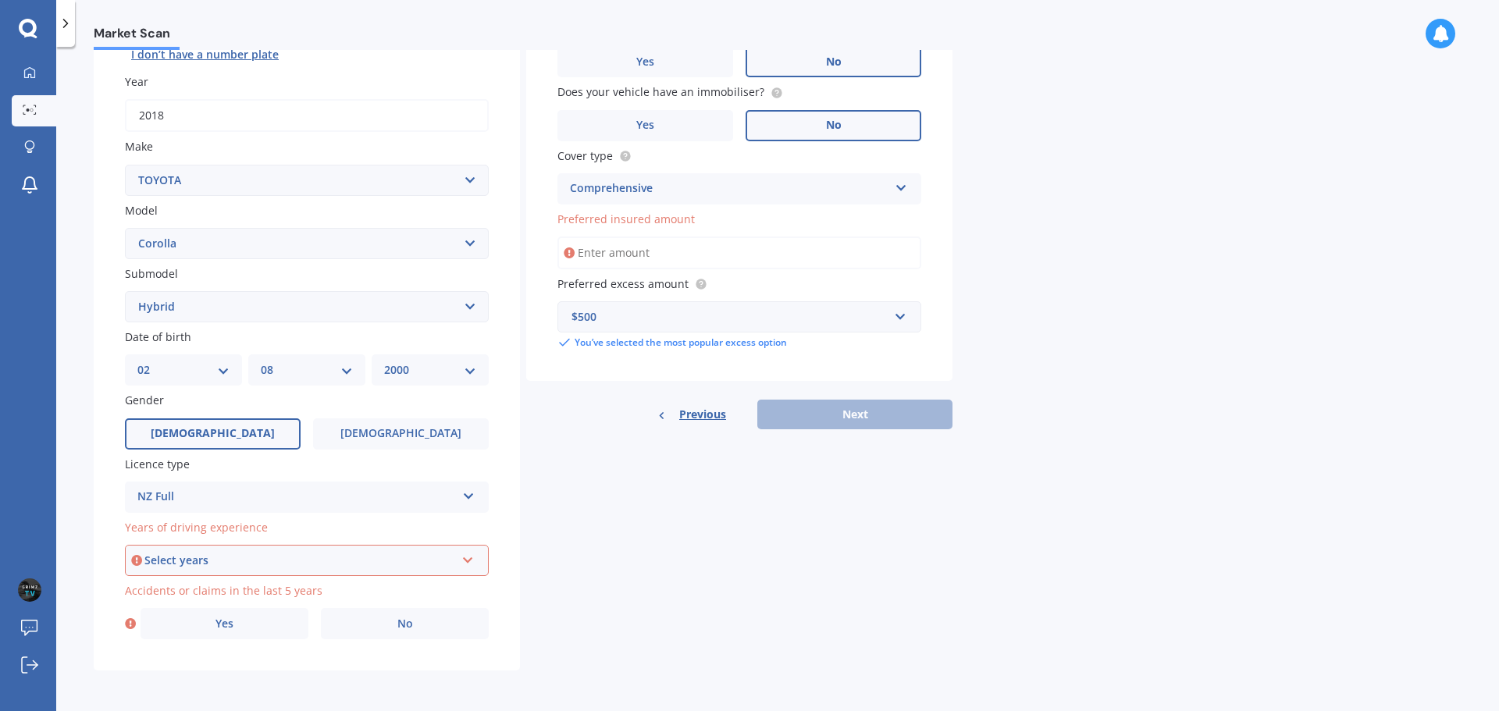
click at [216, 558] on div "Select years" at bounding box center [299, 560] width 311 height 17
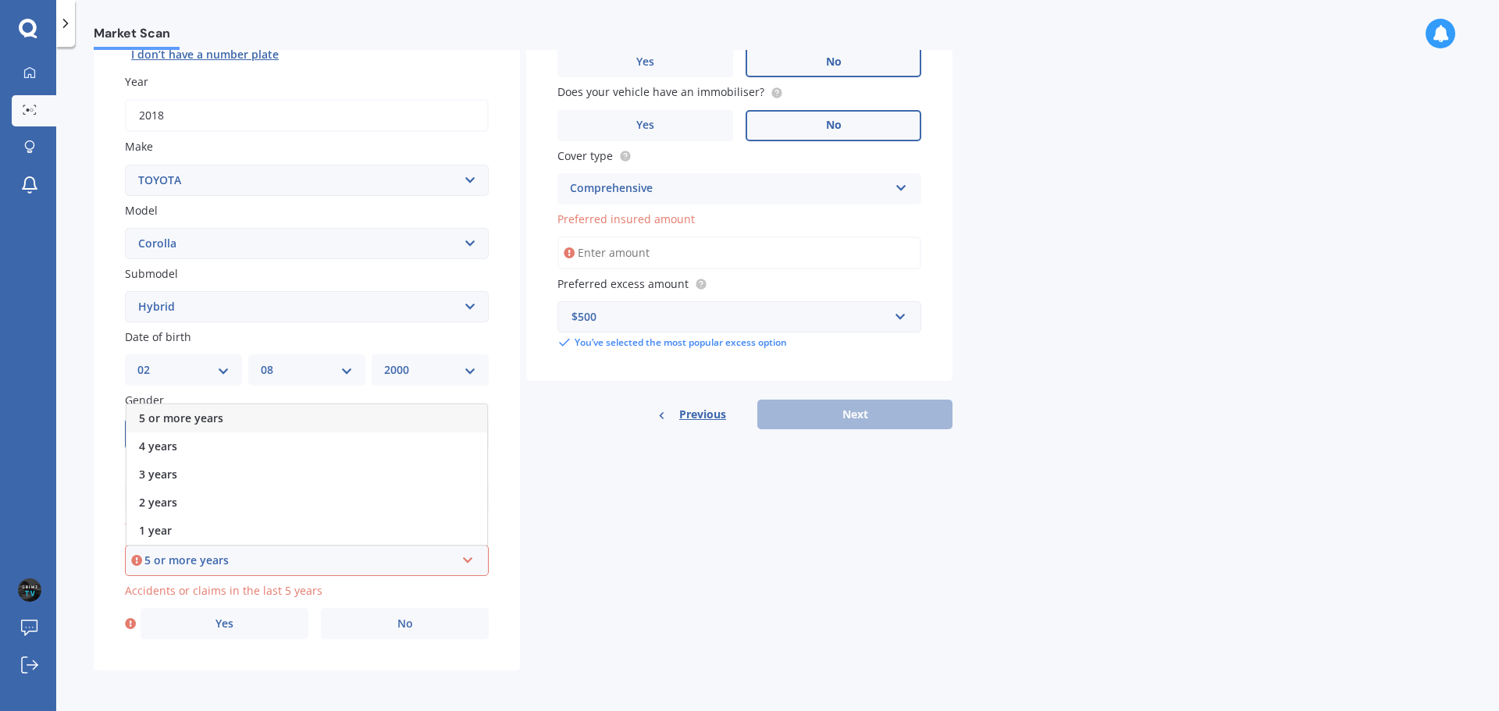
click at [220, 419] on span "5 or more years" at bounding box center [181, 418] width 84 height 15
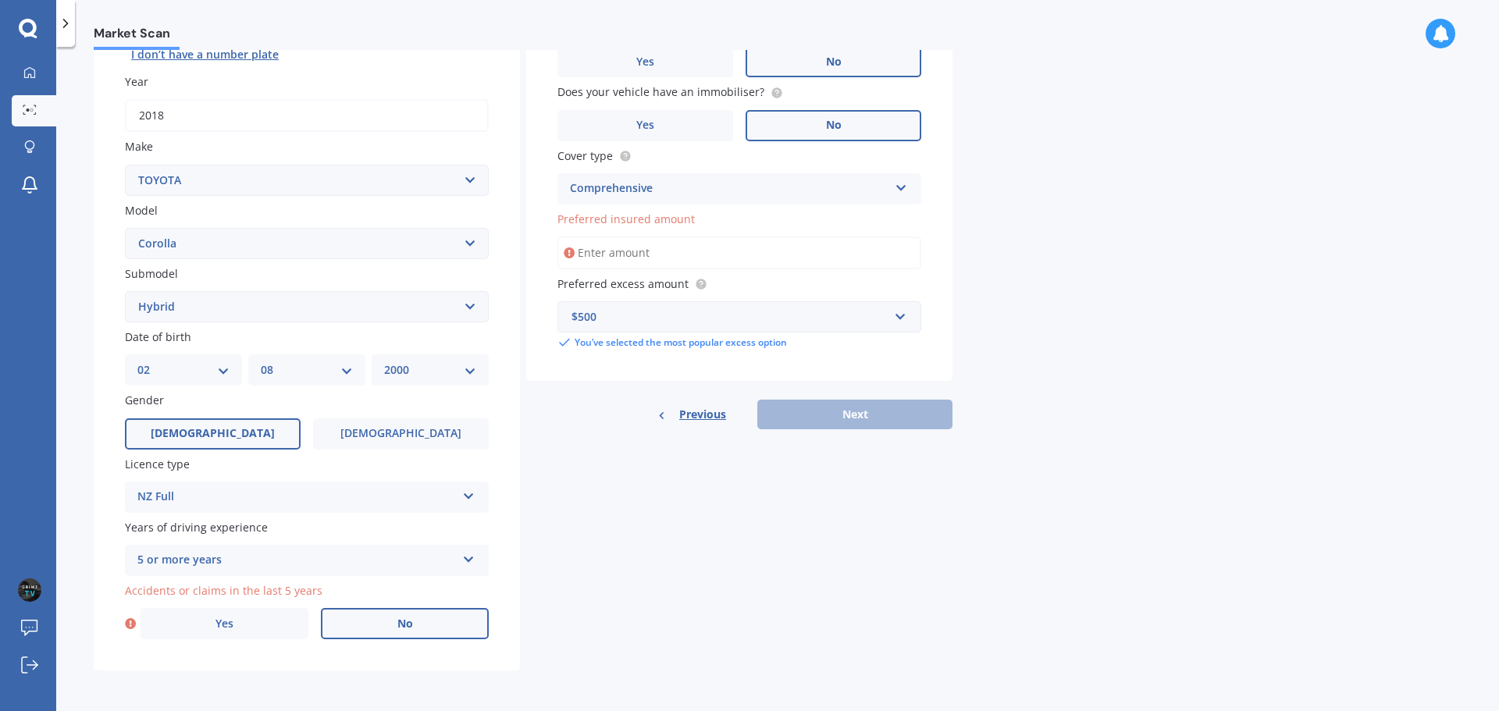
click at [390, 618] on label "No" at bounding box center [405, 623] width 168 height 31
click at [0, 0] on input "No" at bounding box center [0, 0] width 0 height 0
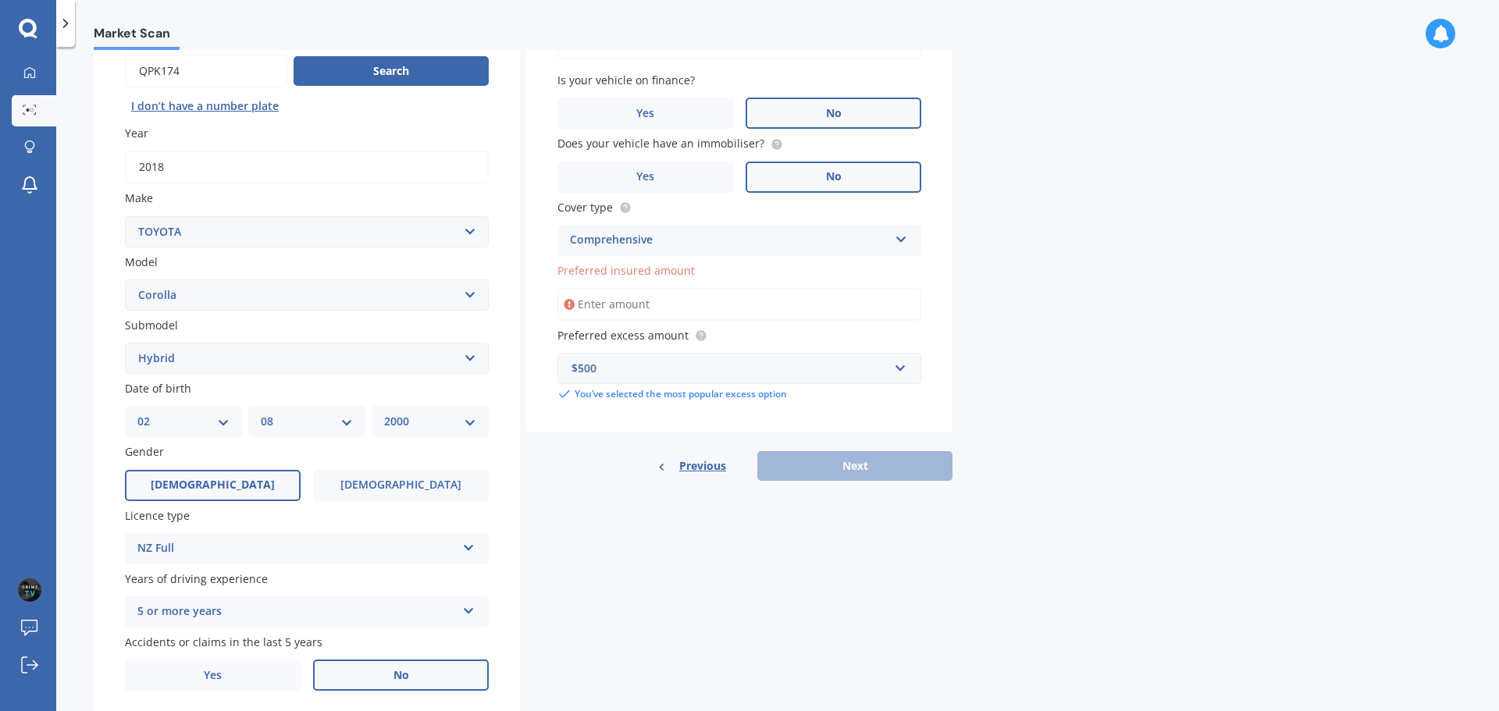
scroll to position [130, 0]
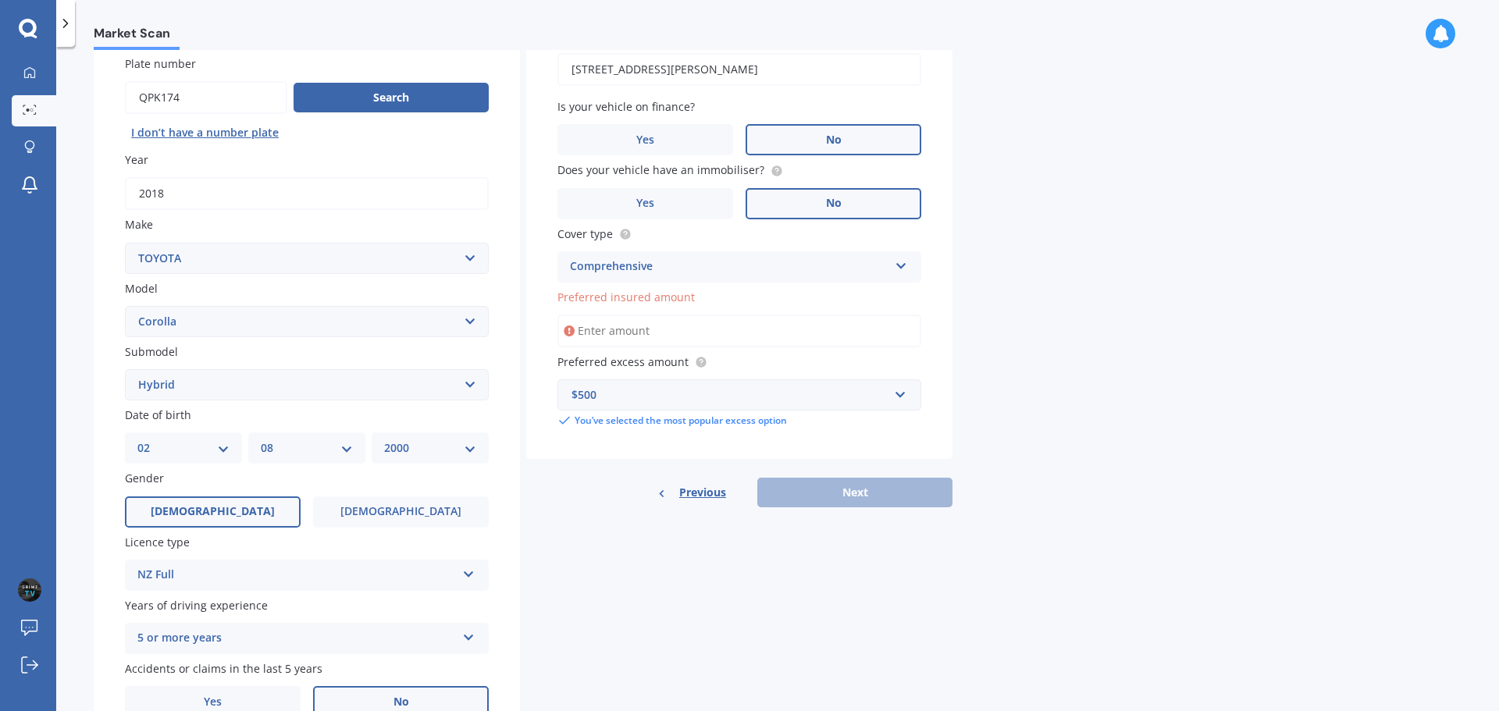
click at [679, 336] on input "Preferred insured amount" at bounding box center [740, 331] width 364 height 33
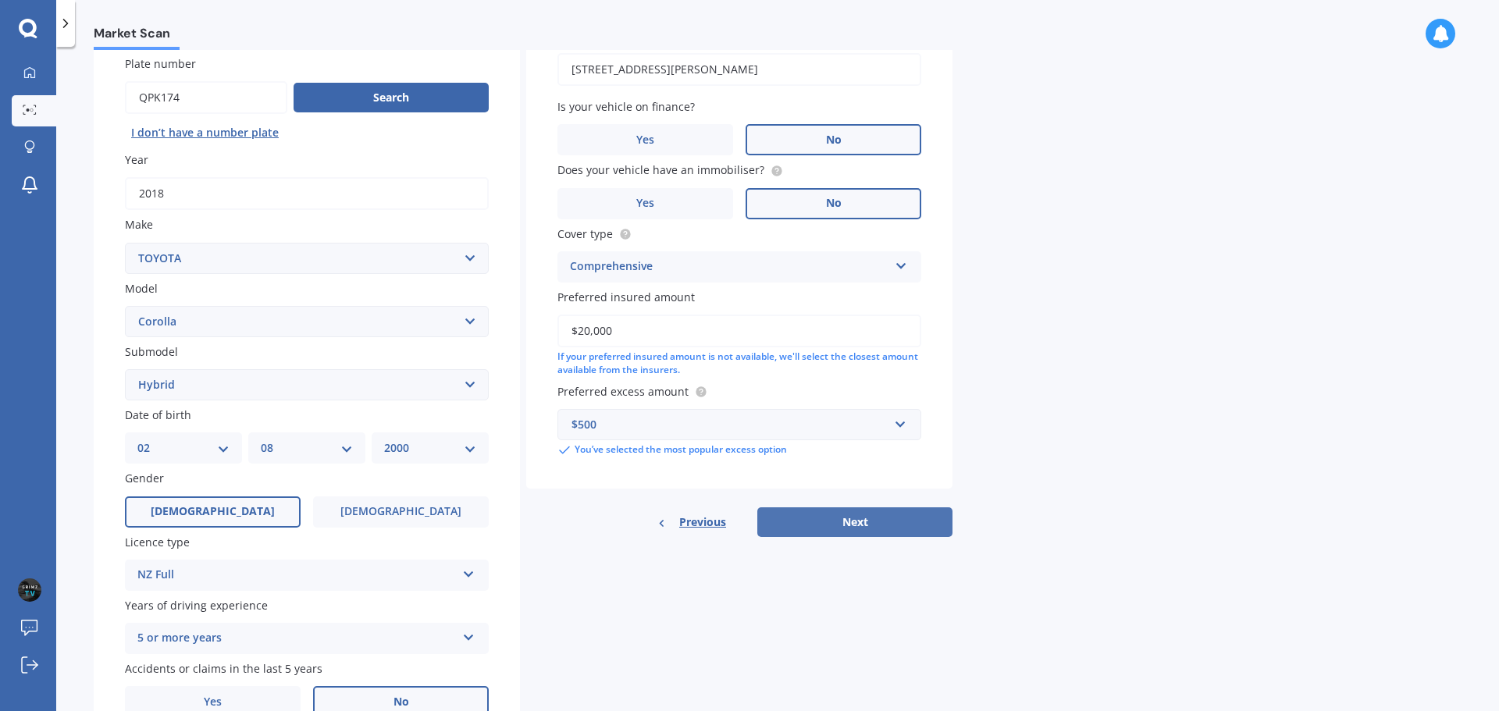
type input "$20,000"
click at [853, 516] on button "Next" at bounding box center [854, 523] width 195 height 30
select select "02"
select select "08"
select select "2000"
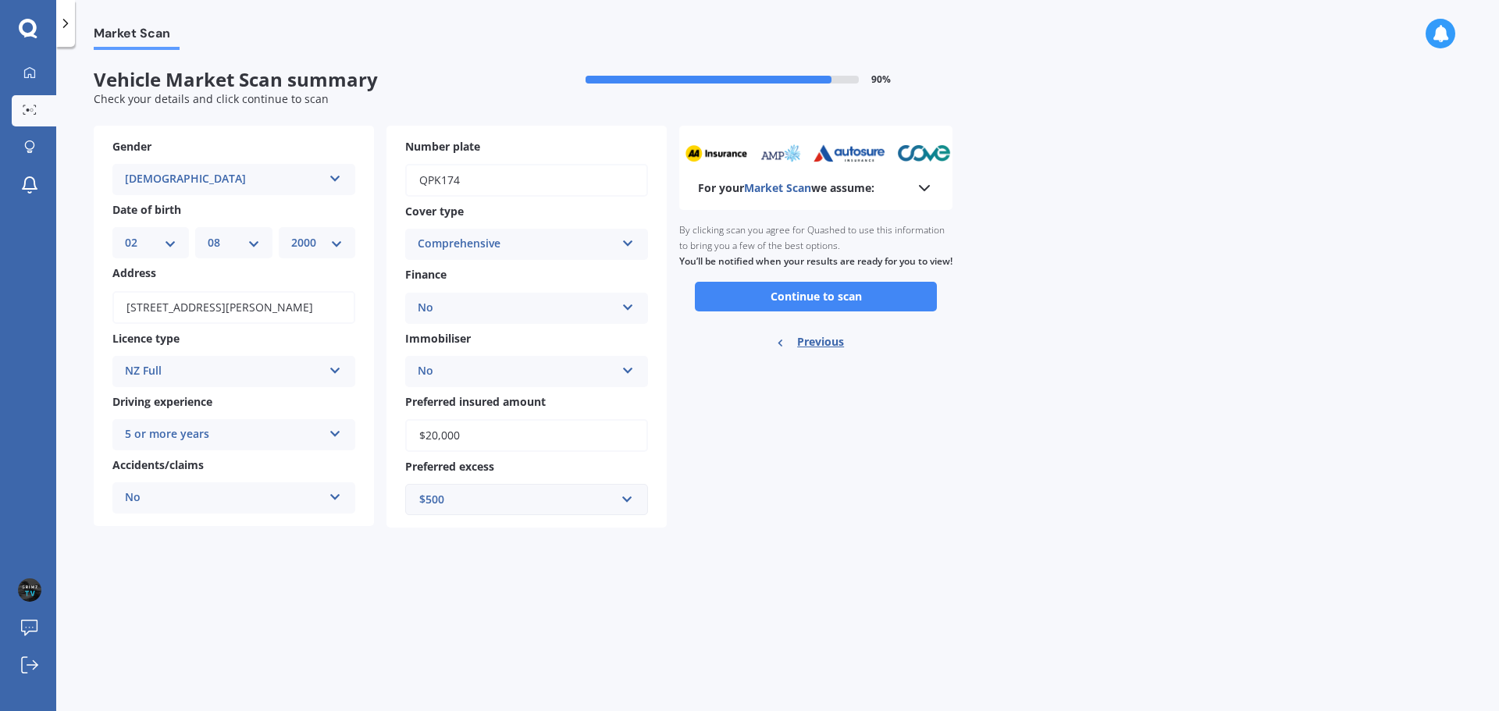
scroll to position [0, 0]
click at [811, 301] on button "Continue to scan" at bounding box center [816, 297] width 242 height 30
